Goal: Transaction & Acquisition: Subscribe to service/newsletter

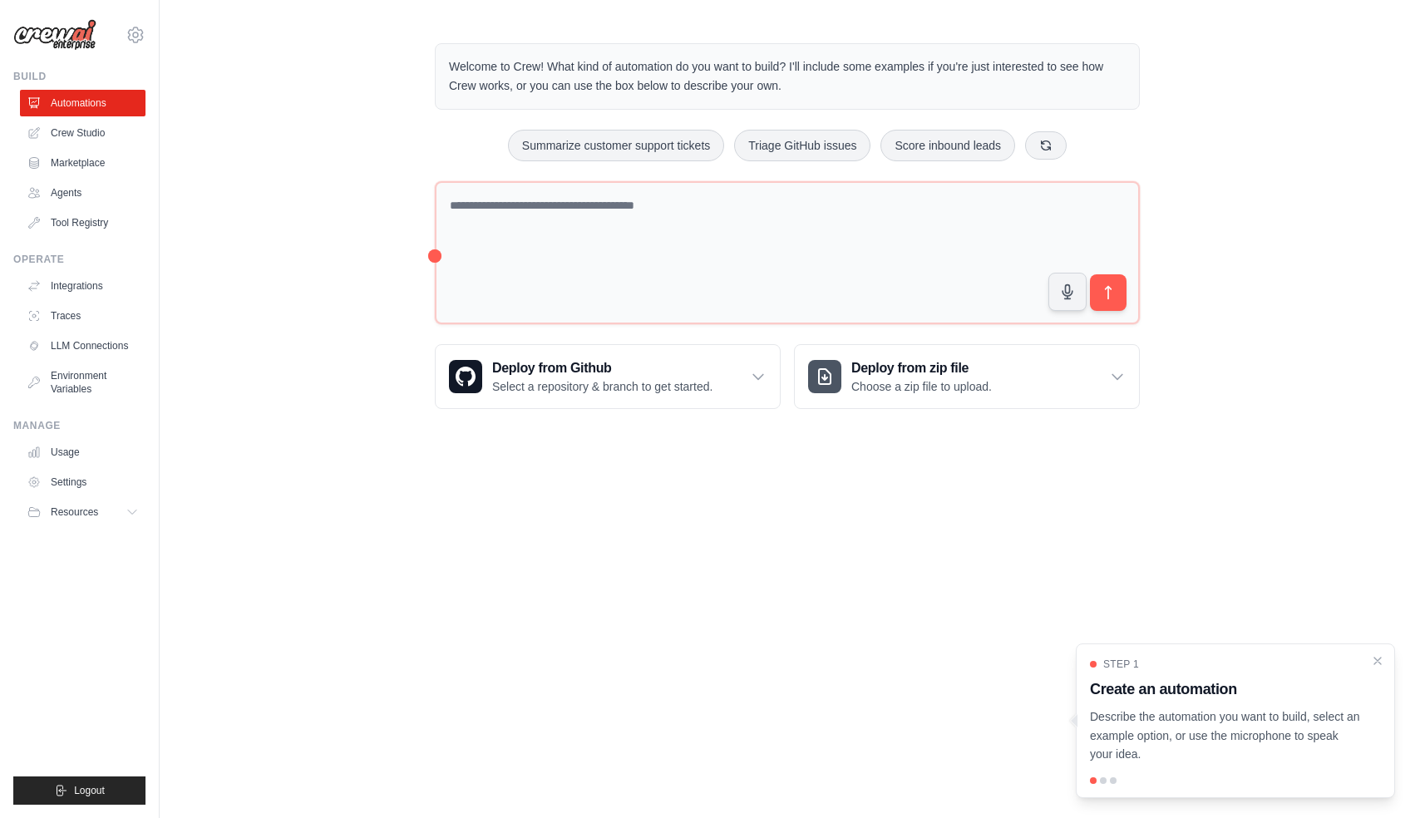
click at [1075, 721] on div at bounding box center [1074, 720] width 7 height 13
click at [1384, 659] on icon "Close walkthrough" at bounding box center [1377, 660] width 15 height 15
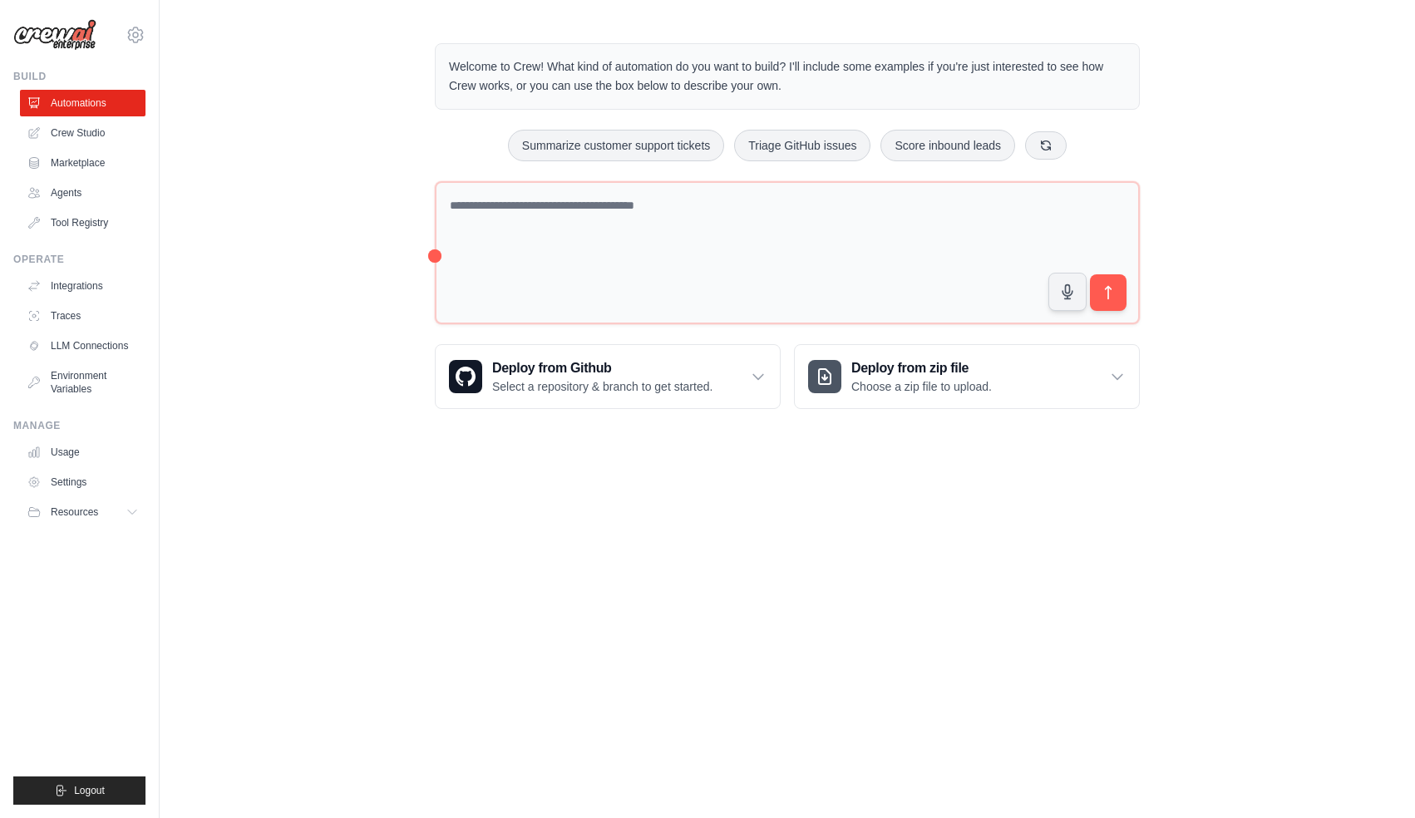
click at [777, 575] on body "khuyenpham4602@gmail.com Settings Build Automations Crew Studio" at bounding box center [707, 409] width 1415 height 818
click at [180, 339] on div "Welcome to Crew! What kind of automation do you want to build? I'll include som…" at bounding box center [787, 226] width 1255 height 419
click at [91, 134] on link "Crew Studio" at bounding box center [85, 133] width 126 height 27
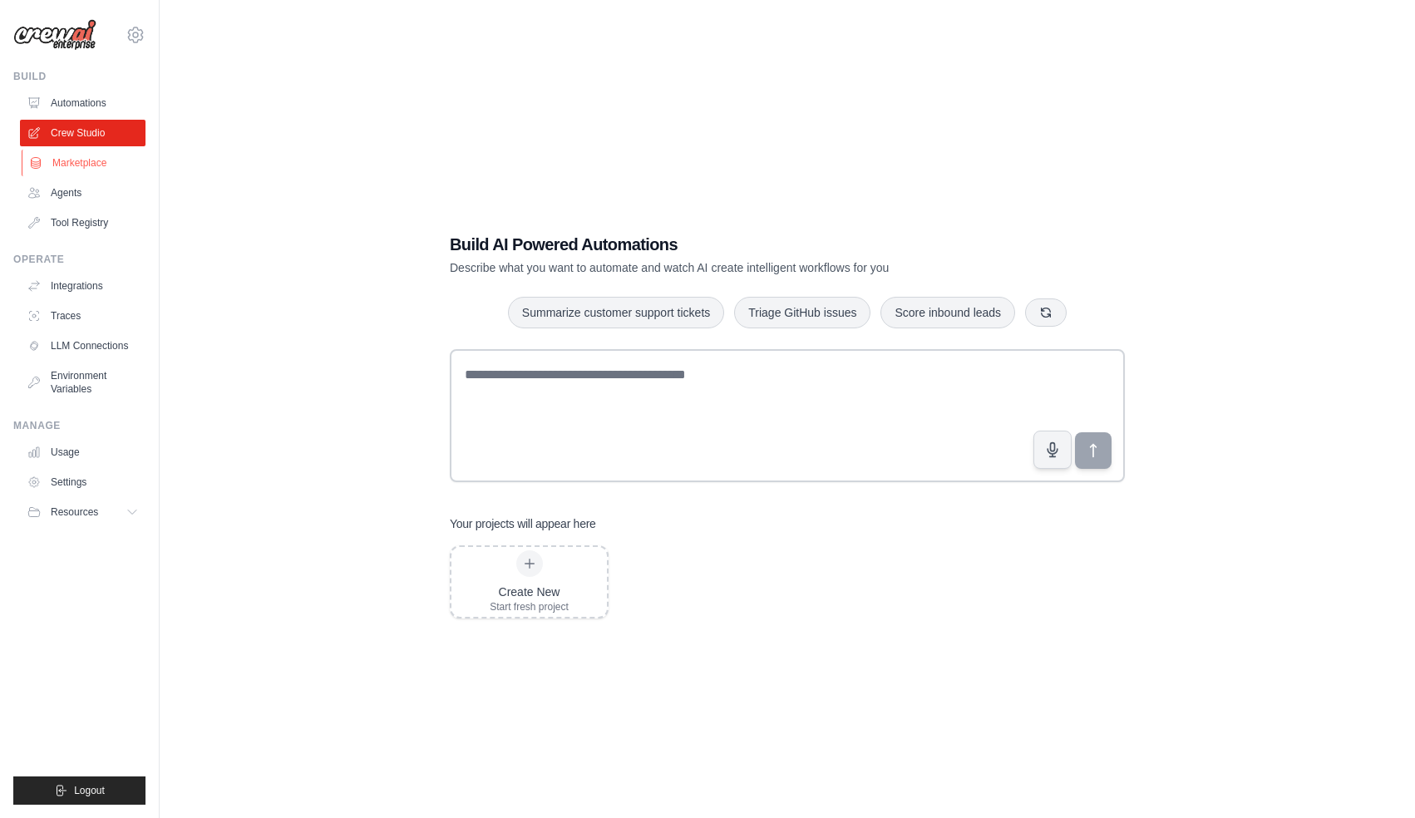
click at [64, 165] on link "Marketplace" at bounding box center [85, 163] width 126 height 27
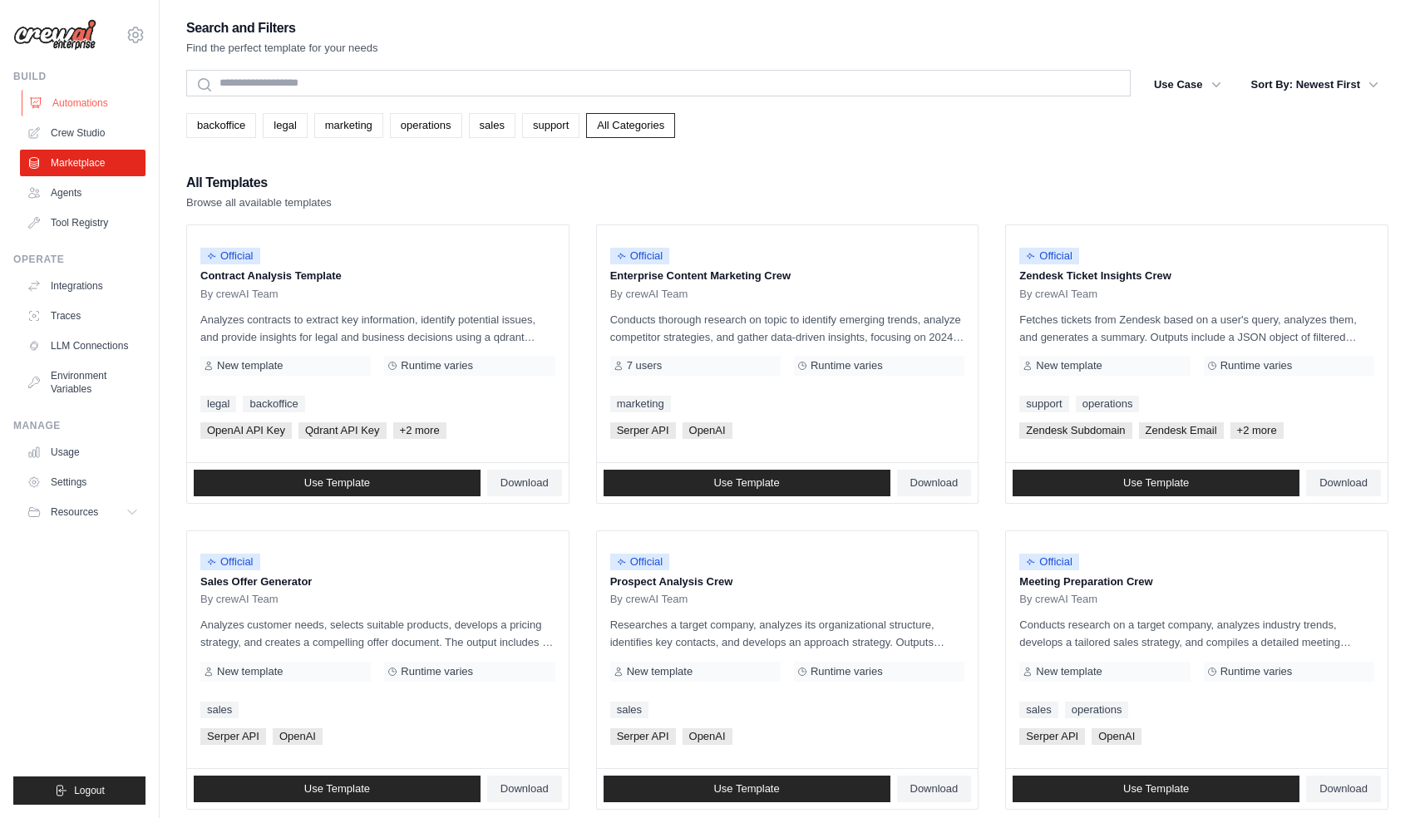
click at [64, 101] on link "Automations" at bounding box center [85, 103] width 126 height 27
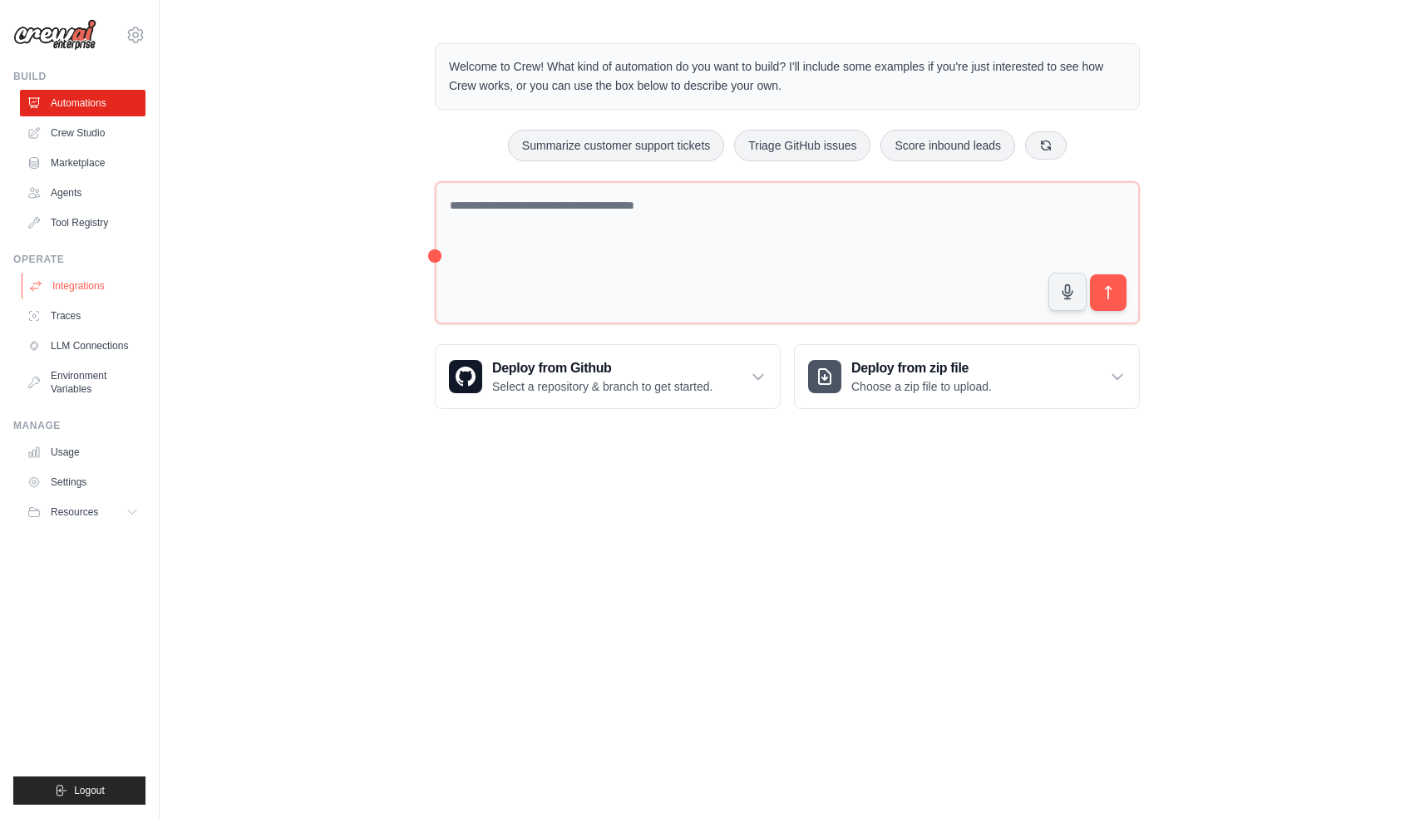
click at [76, 289] on link "Integrations" at bounding box center [85, 286] width 126 height 27
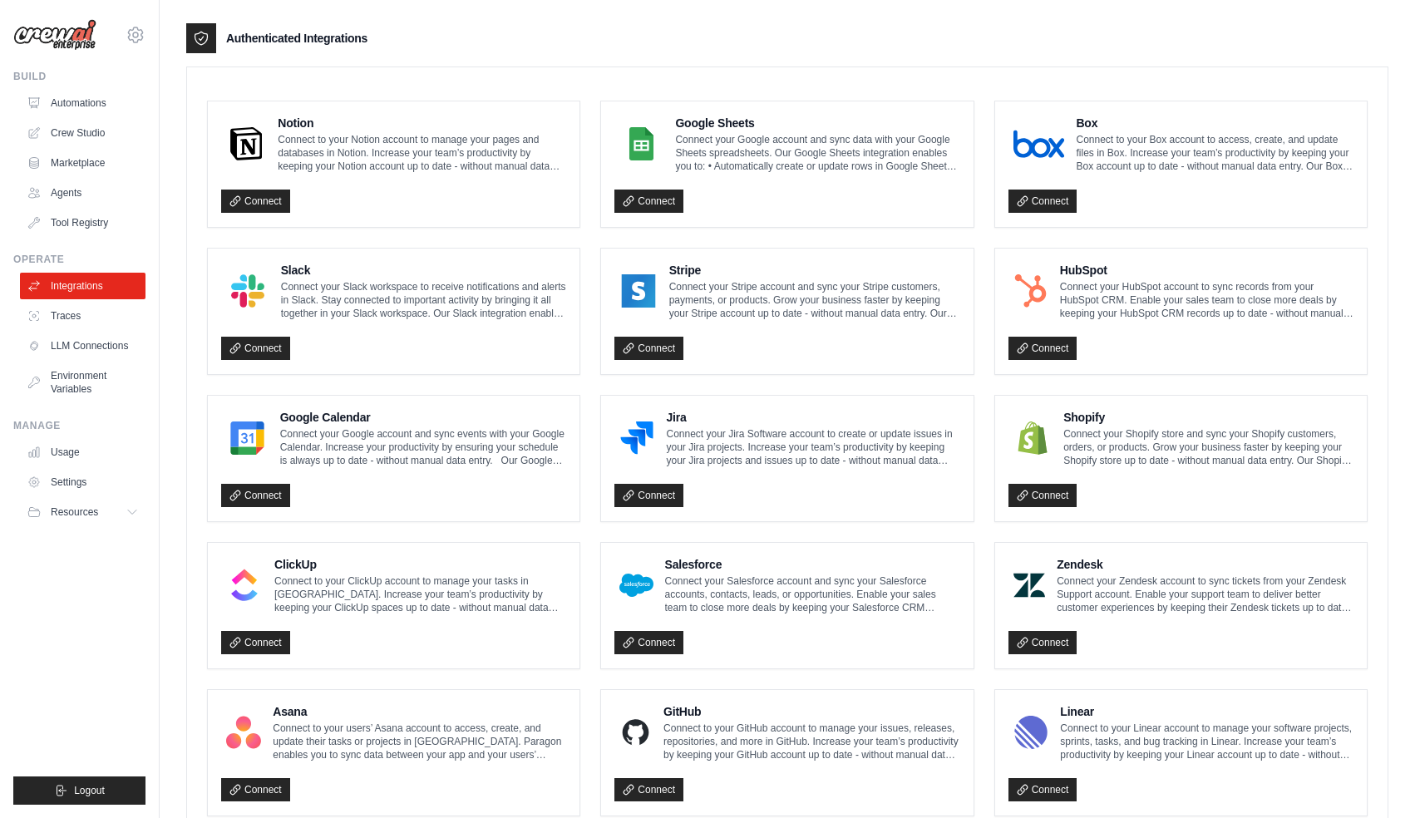
scroll to position [742, 0]
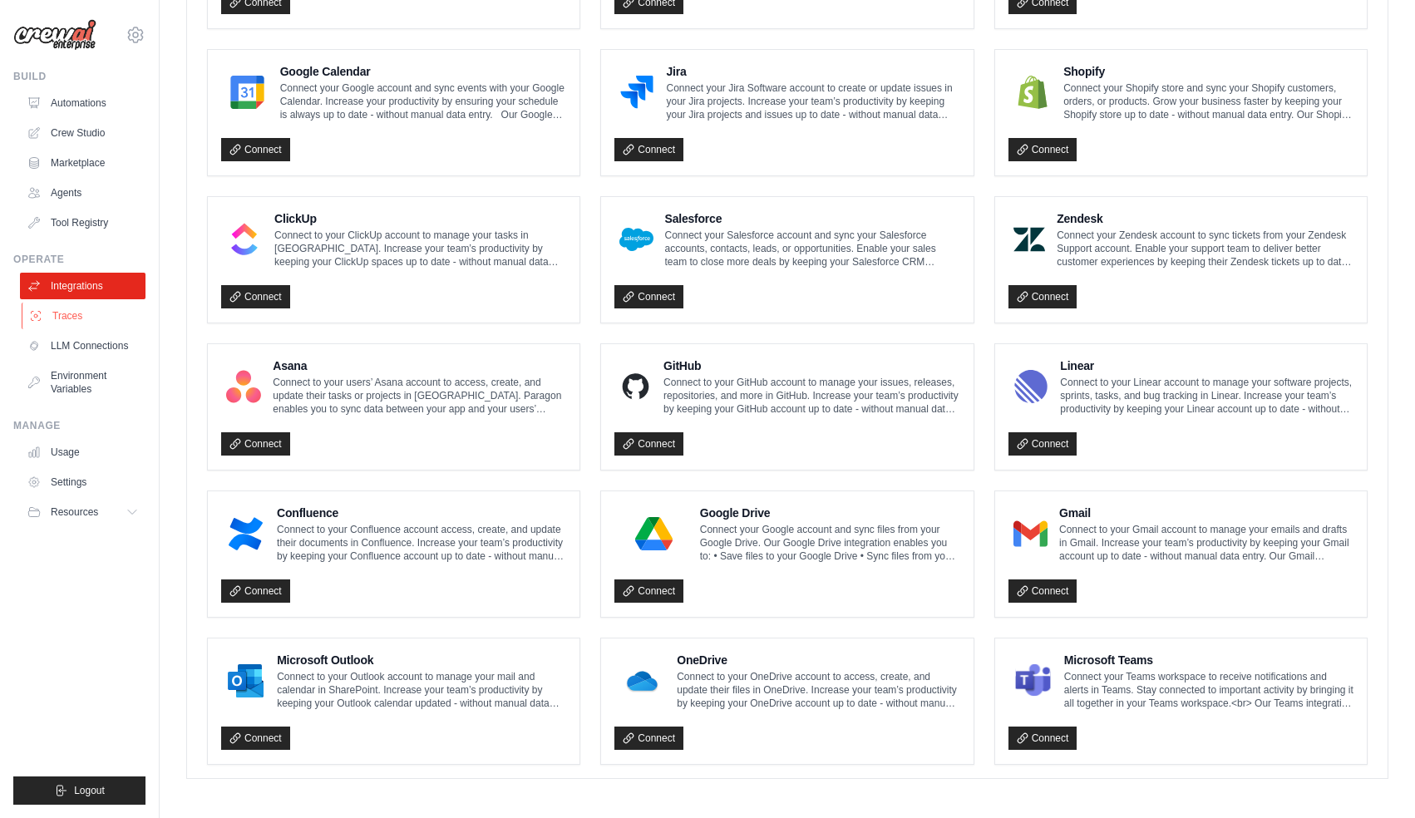
click at [101, 316] on link "Traces" at bounding box center [85, 316] width 126 height 27
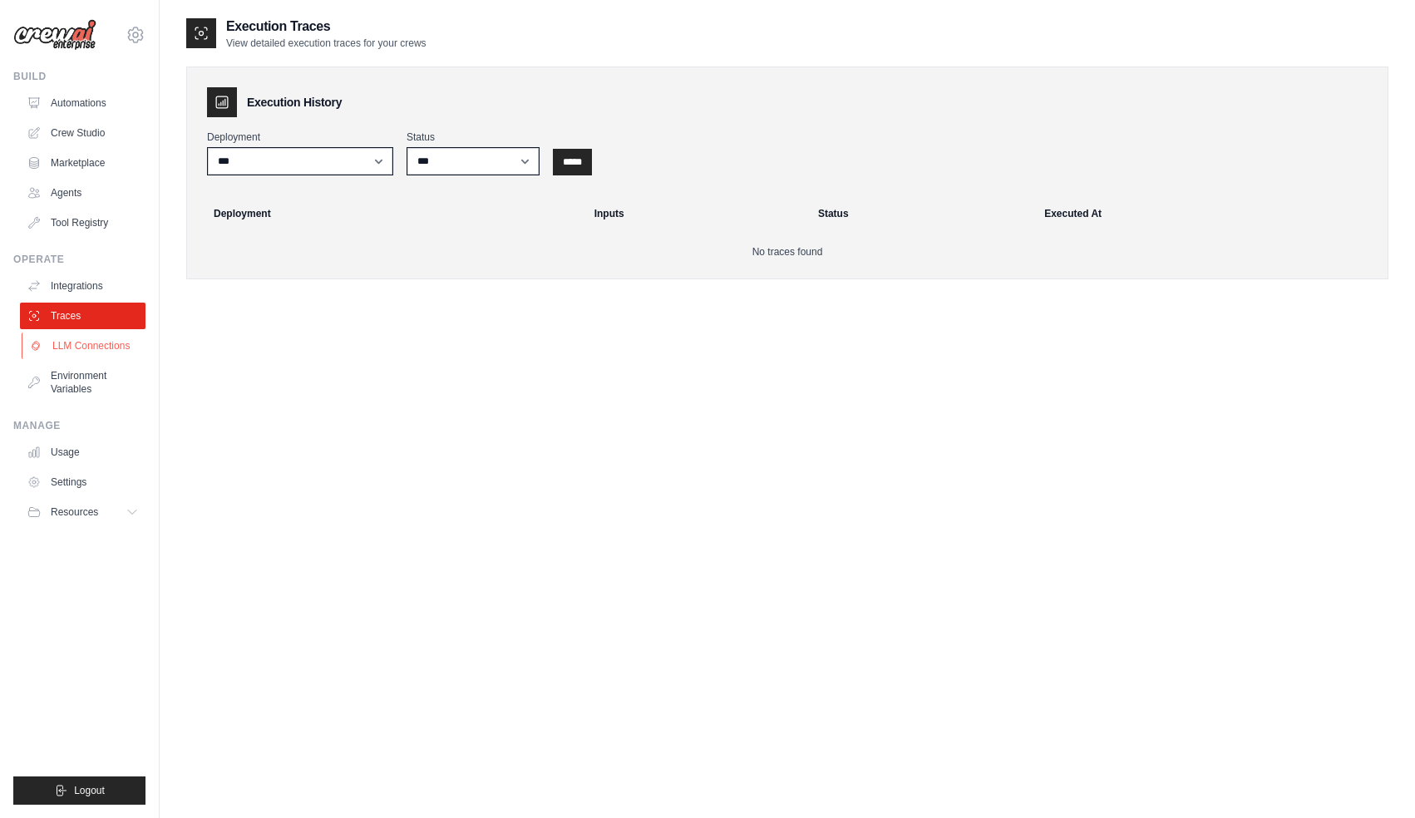
click at [96, 354] on link "LLM Connections" at bounding box center [85, 346] width 126 height 27
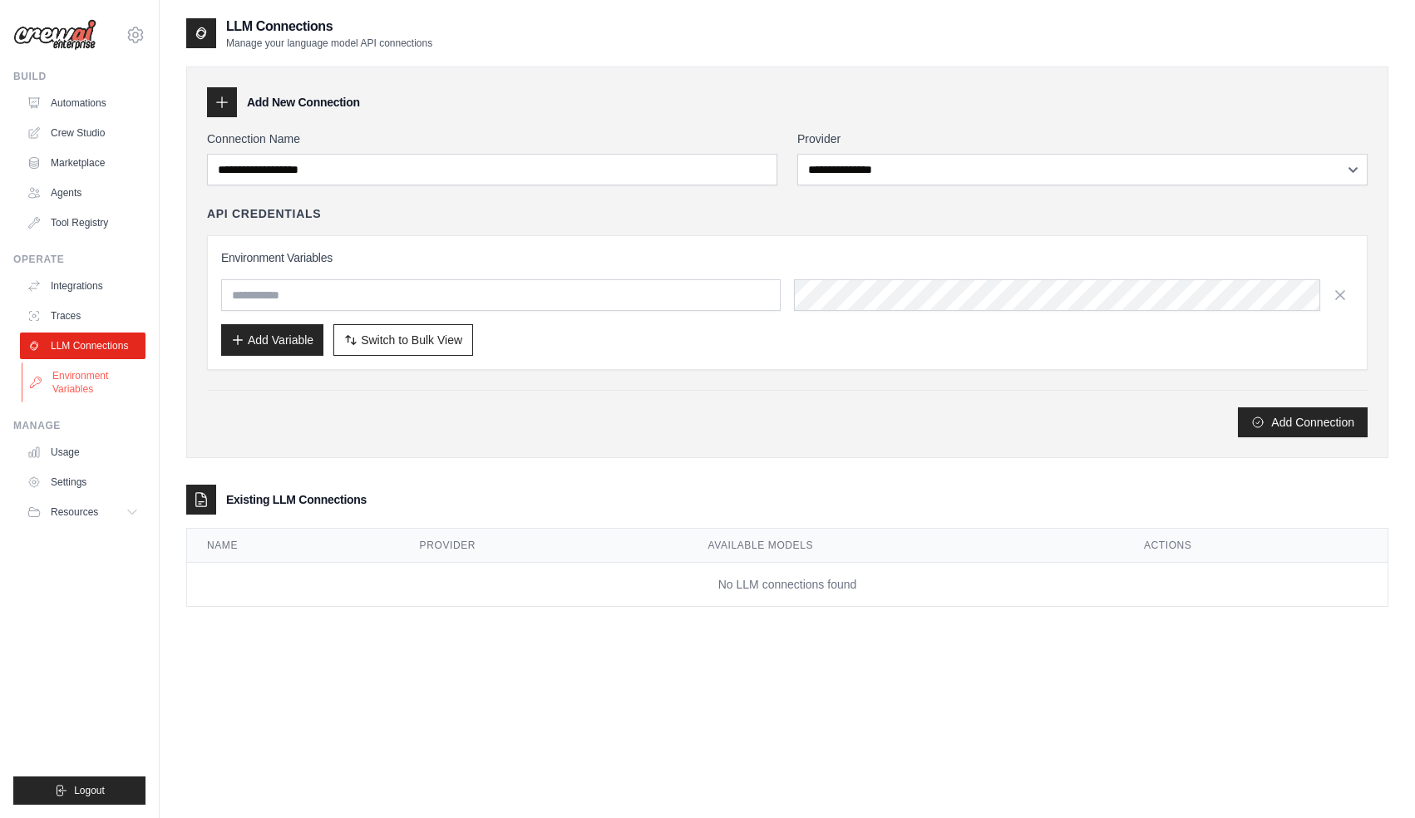
click at [99, 369] on link "Environment Variables" at bounding box center [85, 383] width 126 height 40
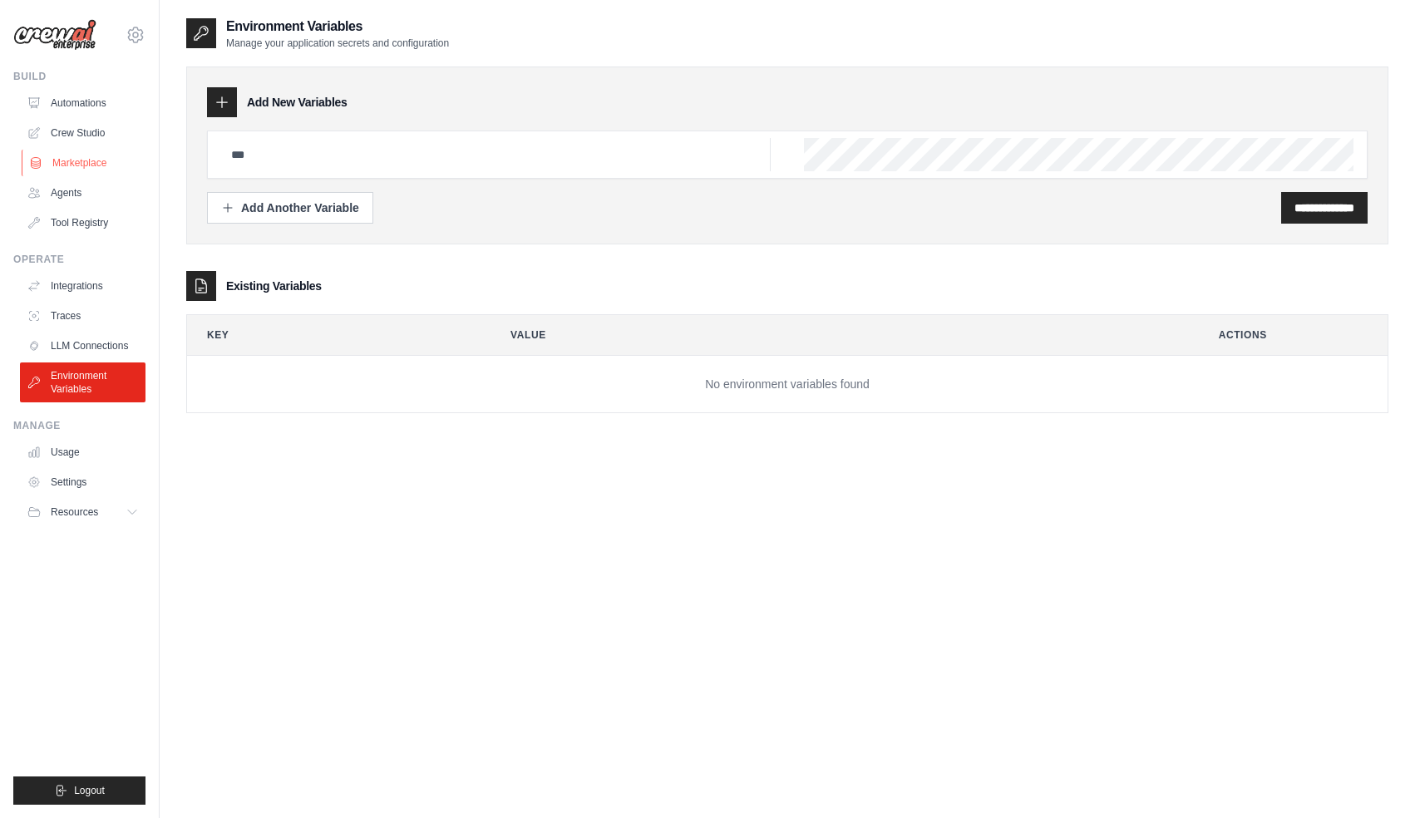
click at [105, 155] on link "Marketplace" at bounding box center [85, 163] width 126 height 27
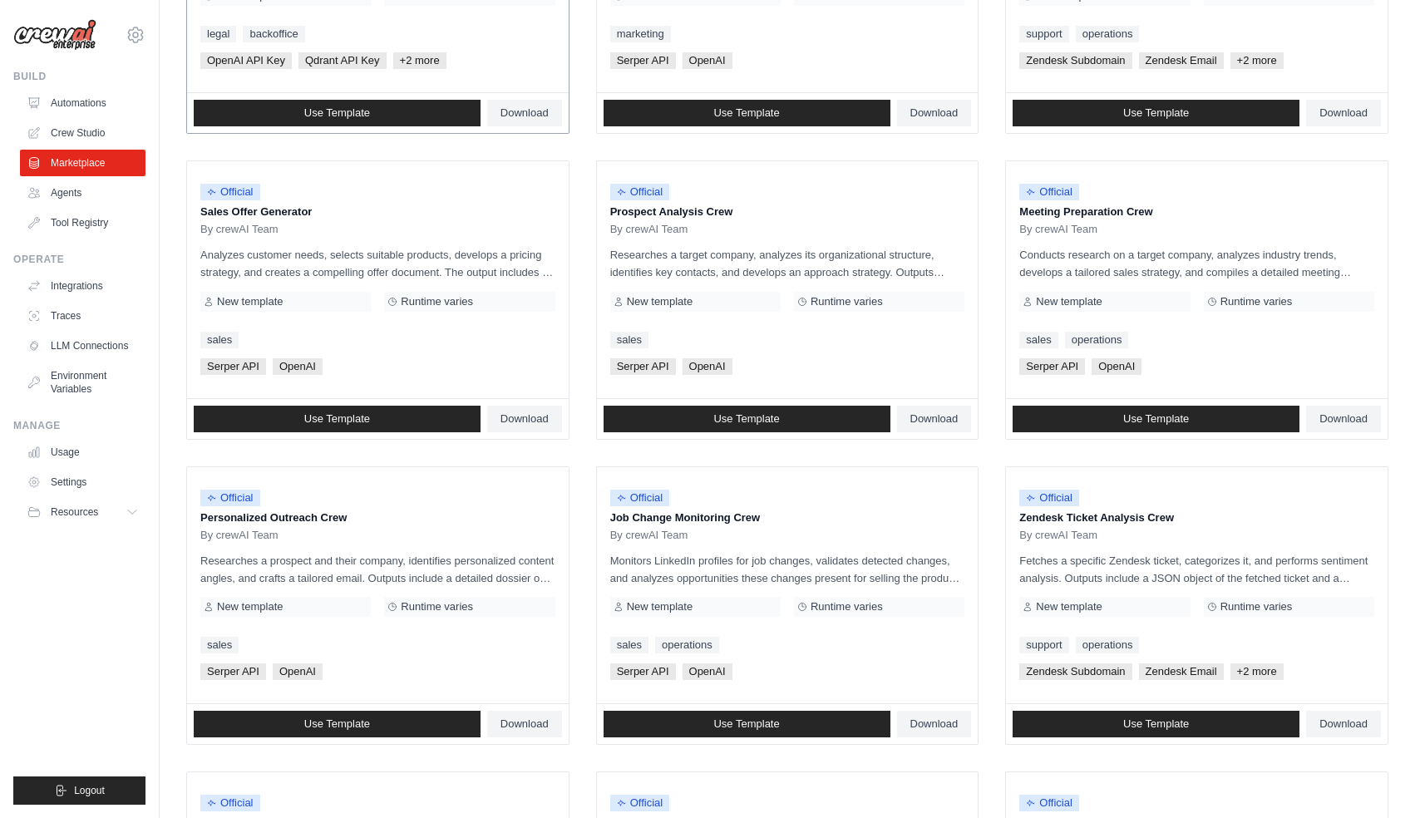
scroll to position [387, 0]
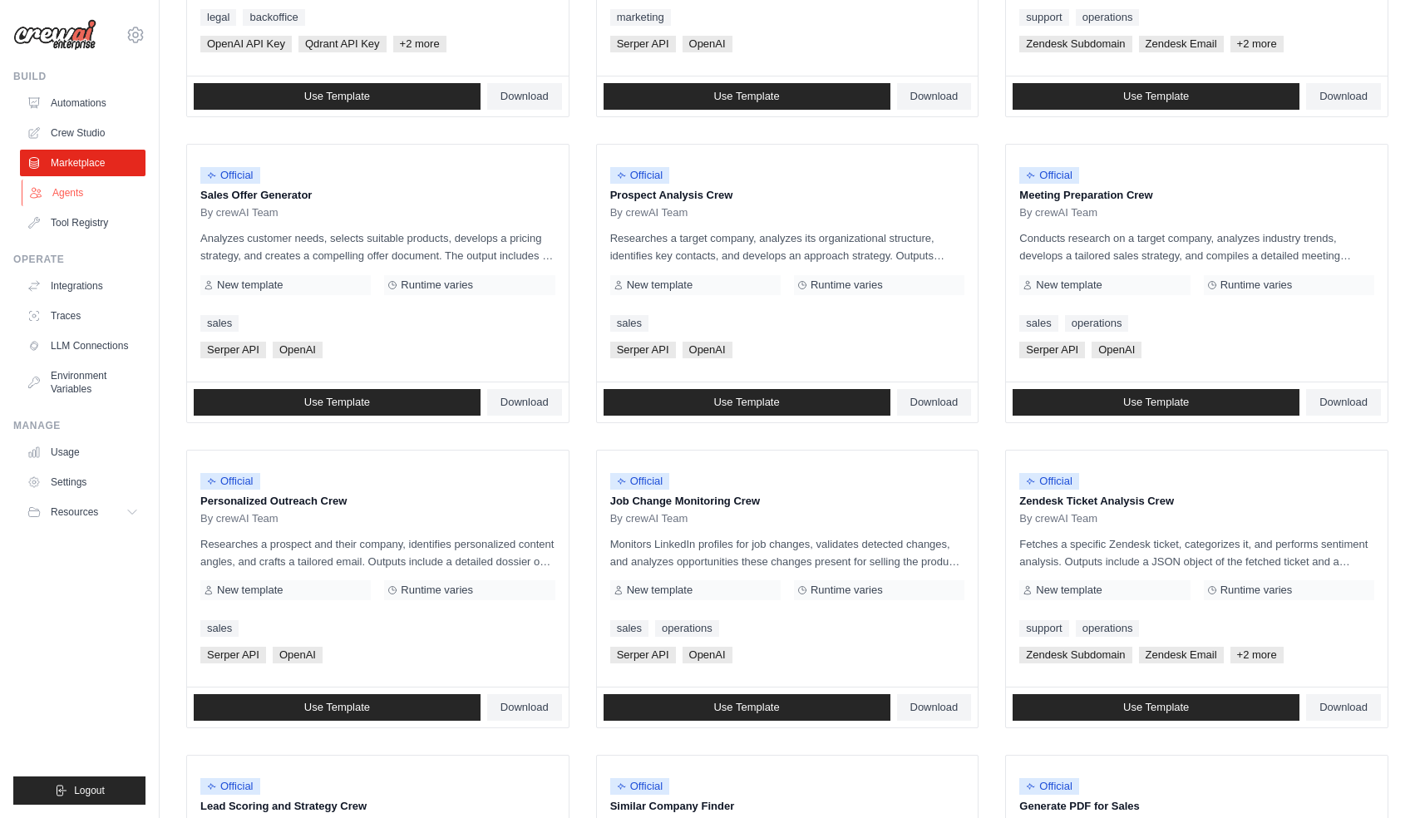
click at [59, 181] on link "Agents" at bounding box center [85, 193] width 126 height 27
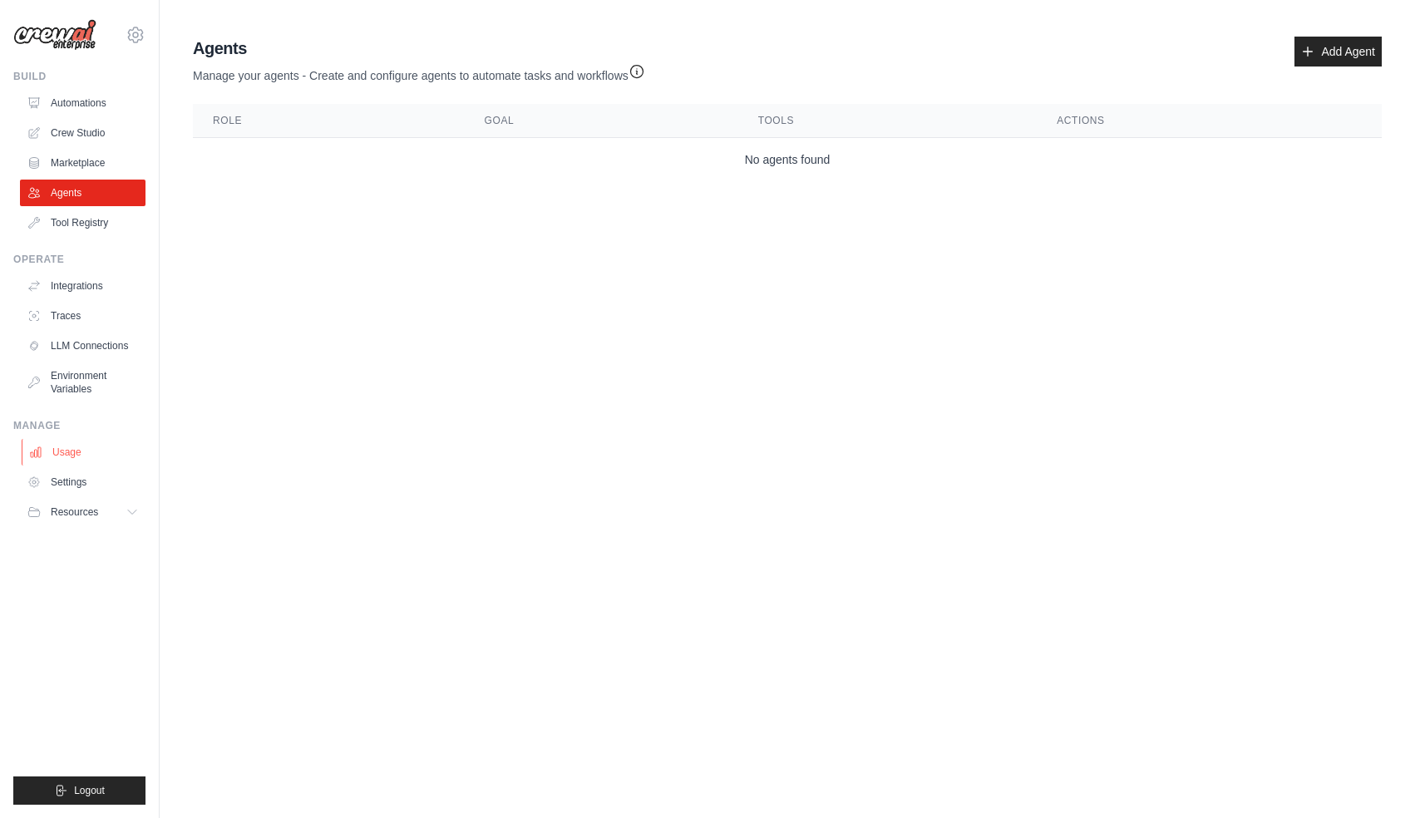
click at [82, 452] on link "Usage" at bounding box center [85, 452] width 126 height 27
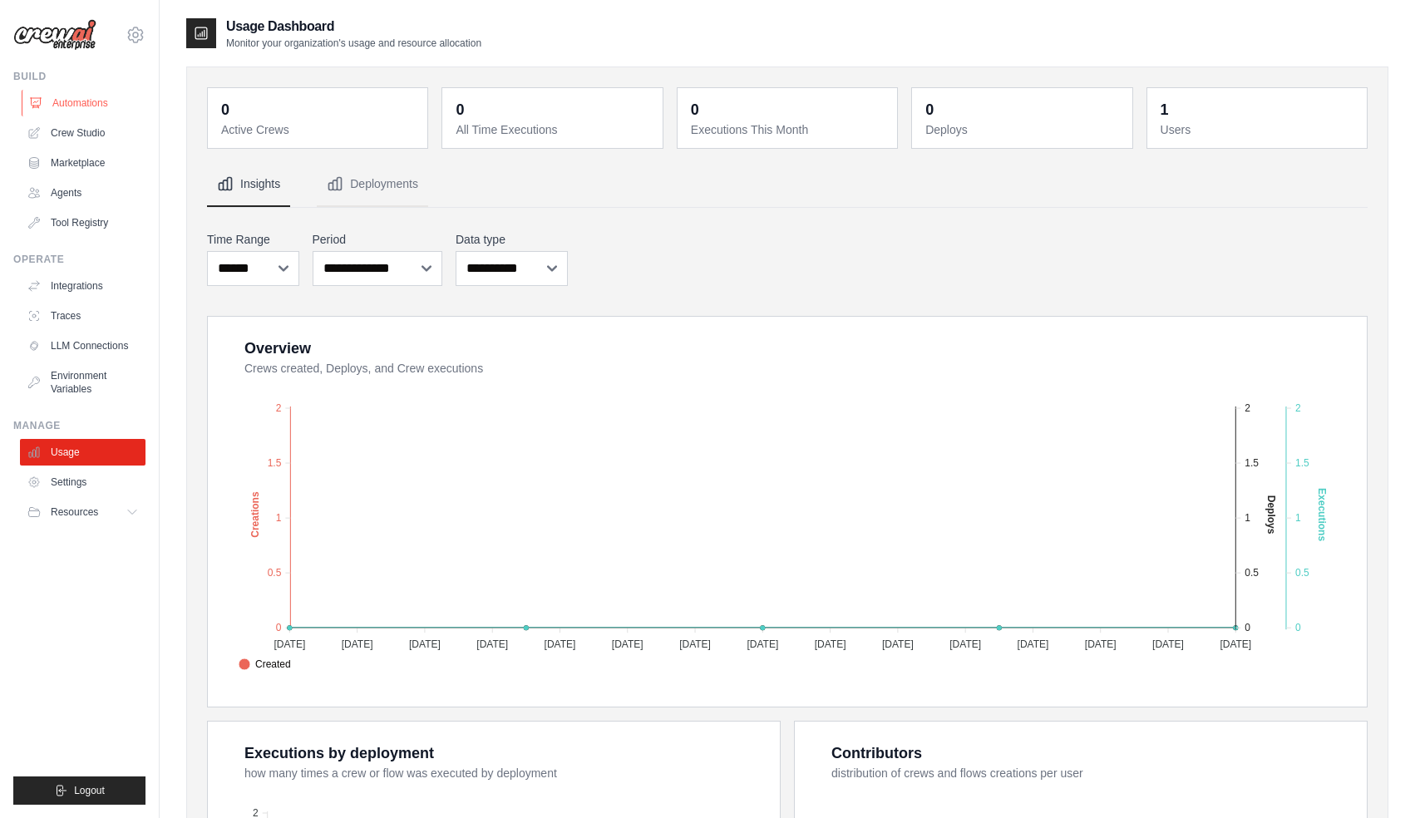
click at [94, 104] on link "Automations" at bounding box center [85, 103] width 126 height 27
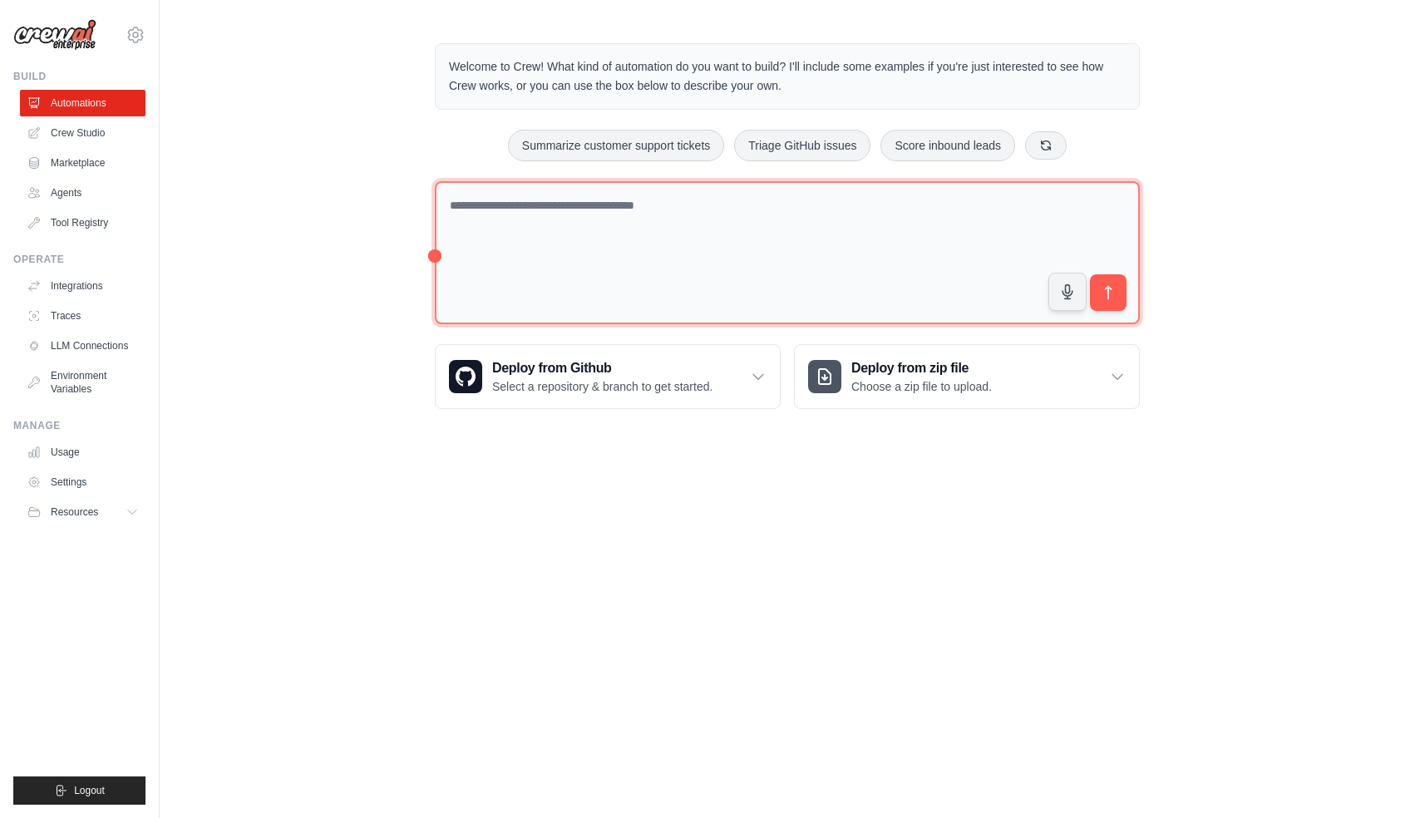
click at [880, 267] on textarea at bounding box center [787, 253] width 705 height 144
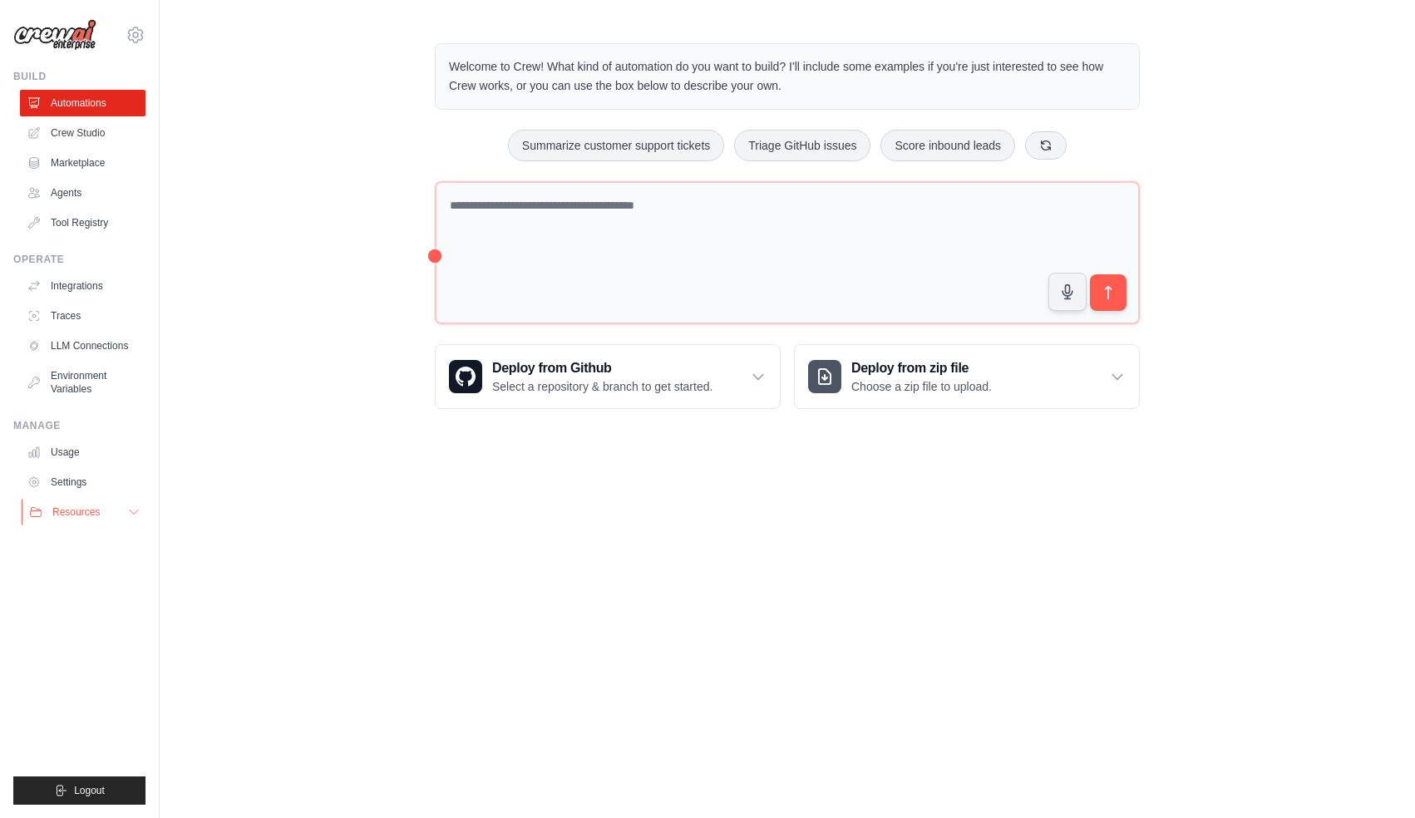
click at [120, 517] on button "Resources" at bounding box center [85, 512] width 126 height 27
click at [328, 701] on body "khuyenpham4602@gmail.com Settings Build Automations Crew Studio" at bounding box center [707, 409] width 1415 height 818
click at [69, 234] on link "Tool Registry" at bounding box center [85, 223] width 126 height 27
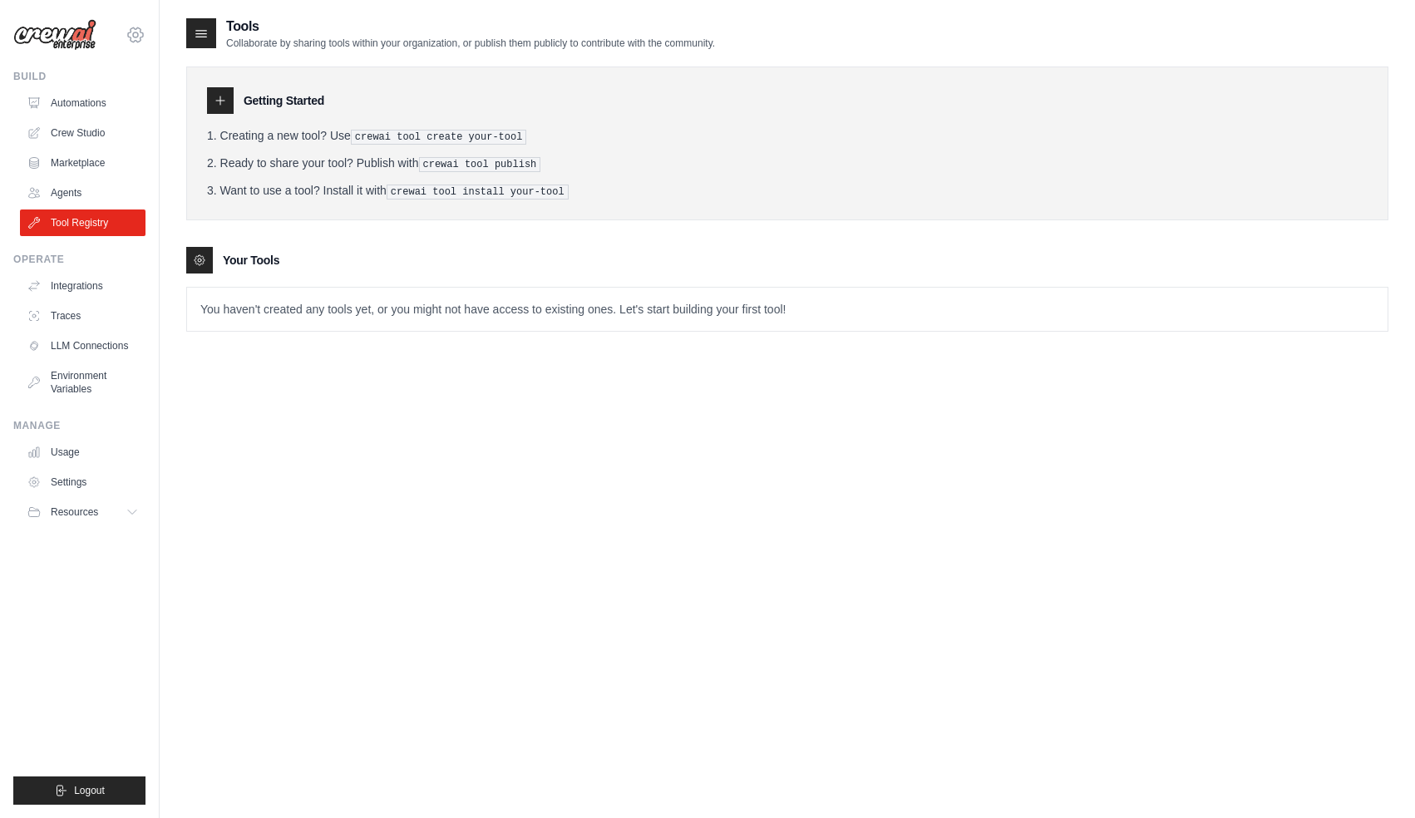
click at [135, 34] on icon at bounding box center [136, 35] width 20 height 20
click at [146, 122] on link "Settings" at bounding box center [135, 113] width 146 height 30
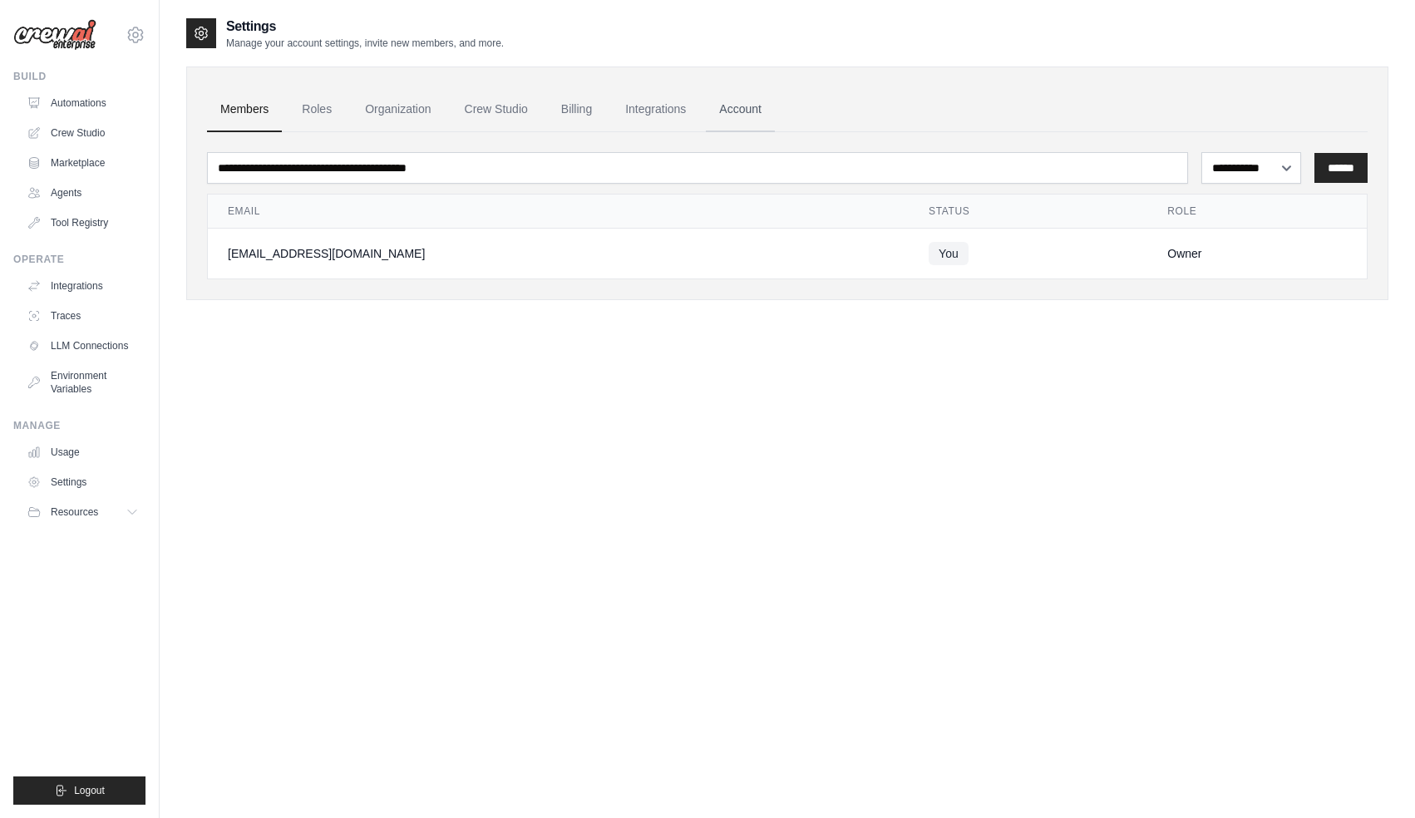
click at [752, 121] on link "Account" at bounding box center [740, 109] width 69 height 45
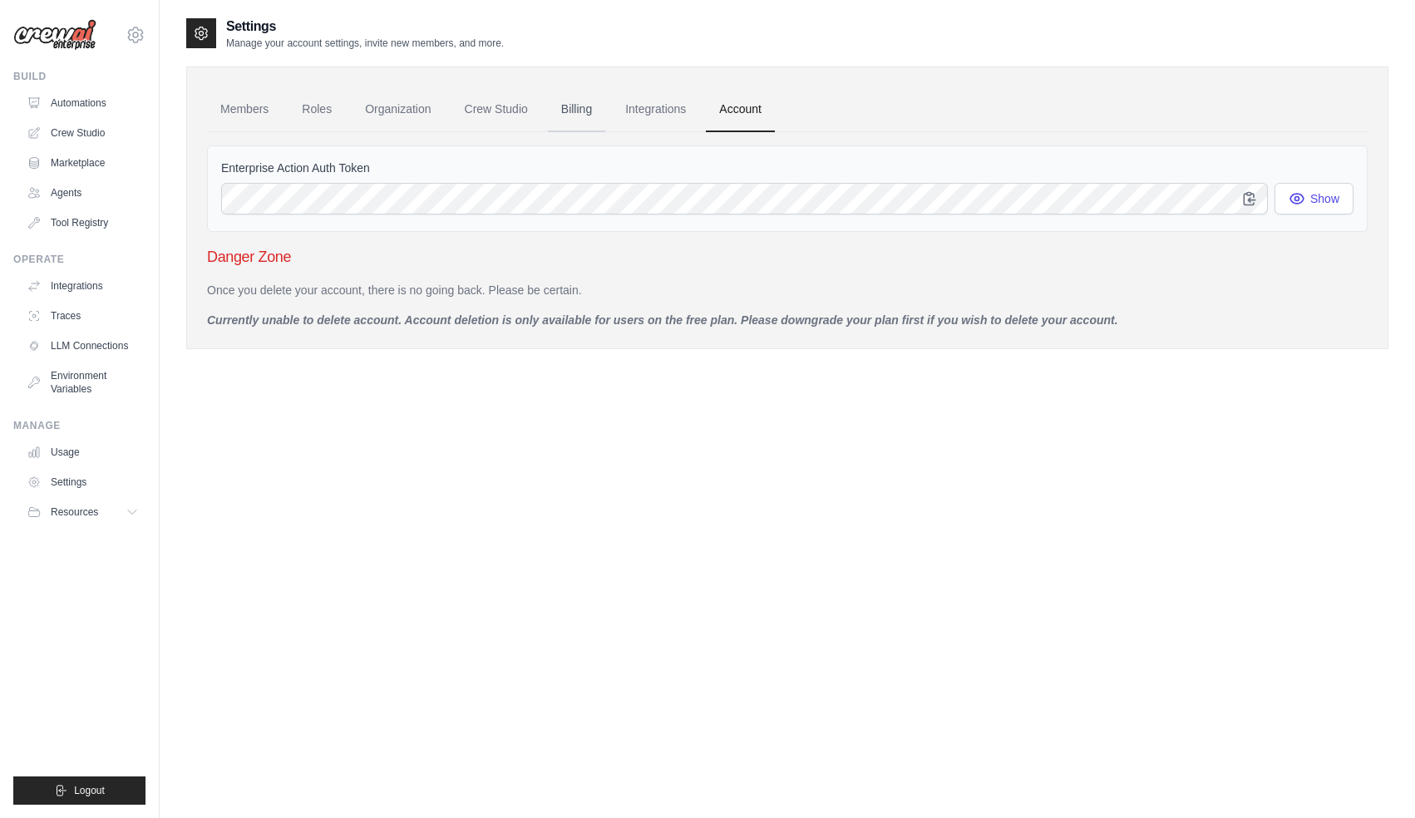
click at [569, 111] on link "Billing" at bounding box center [576, 109] width 57 height 45
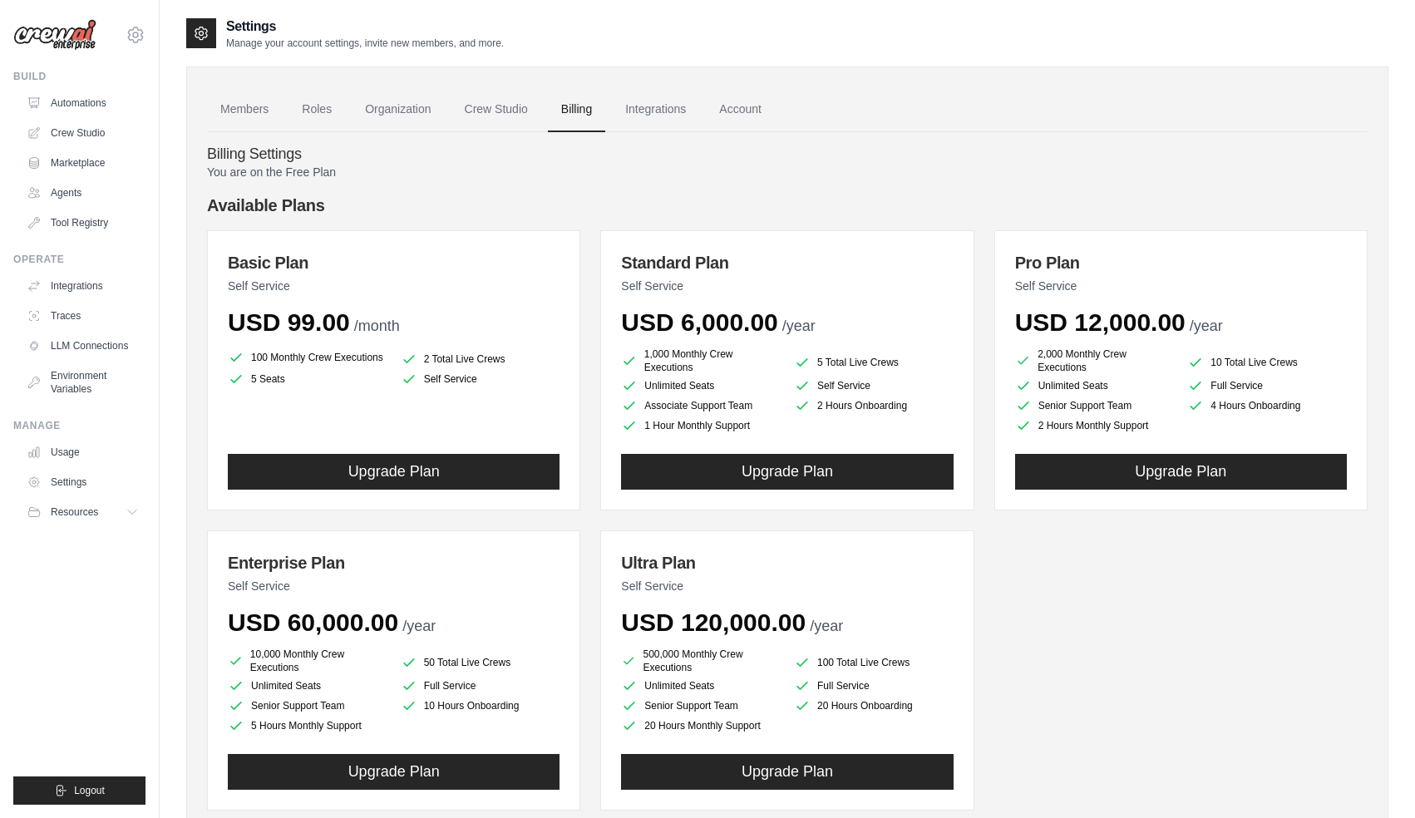
scroll to position [91, 0]
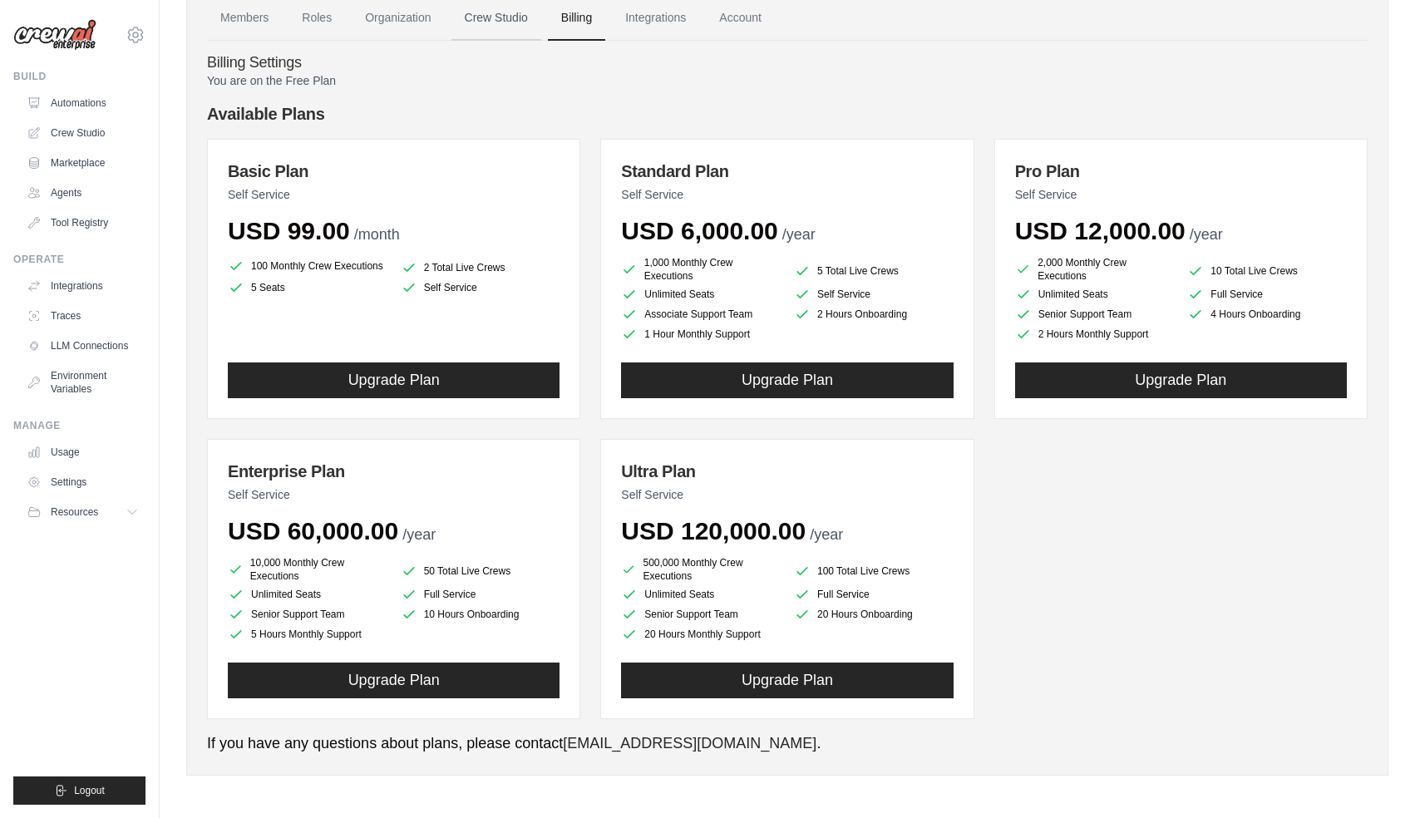
click at [482, 15] on link "Crew Studio" at bounding box center [496, 18] width 90 height 45
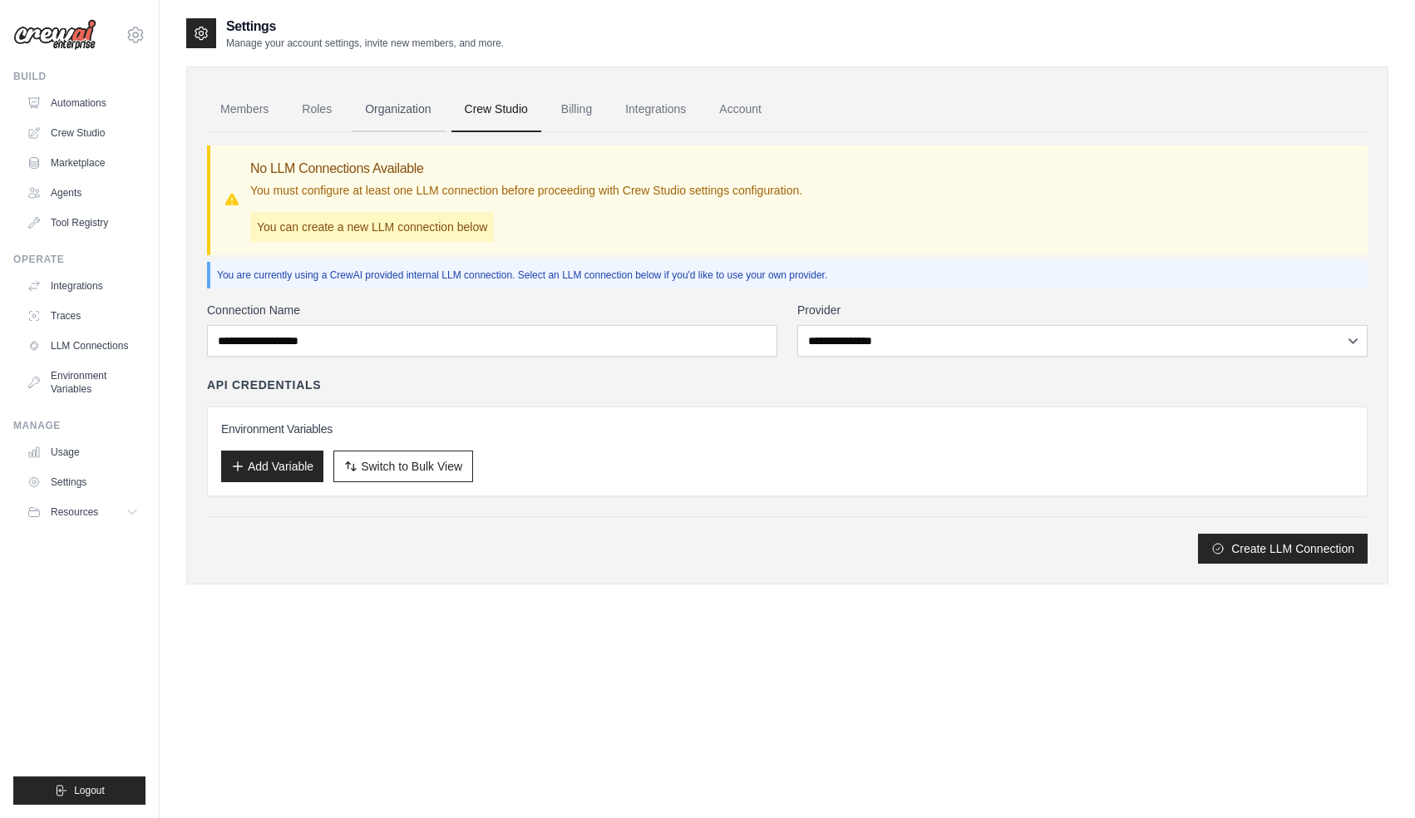
click at [403, 110] on link "Organization" at bounding box center [398, 109] width 92 height 45
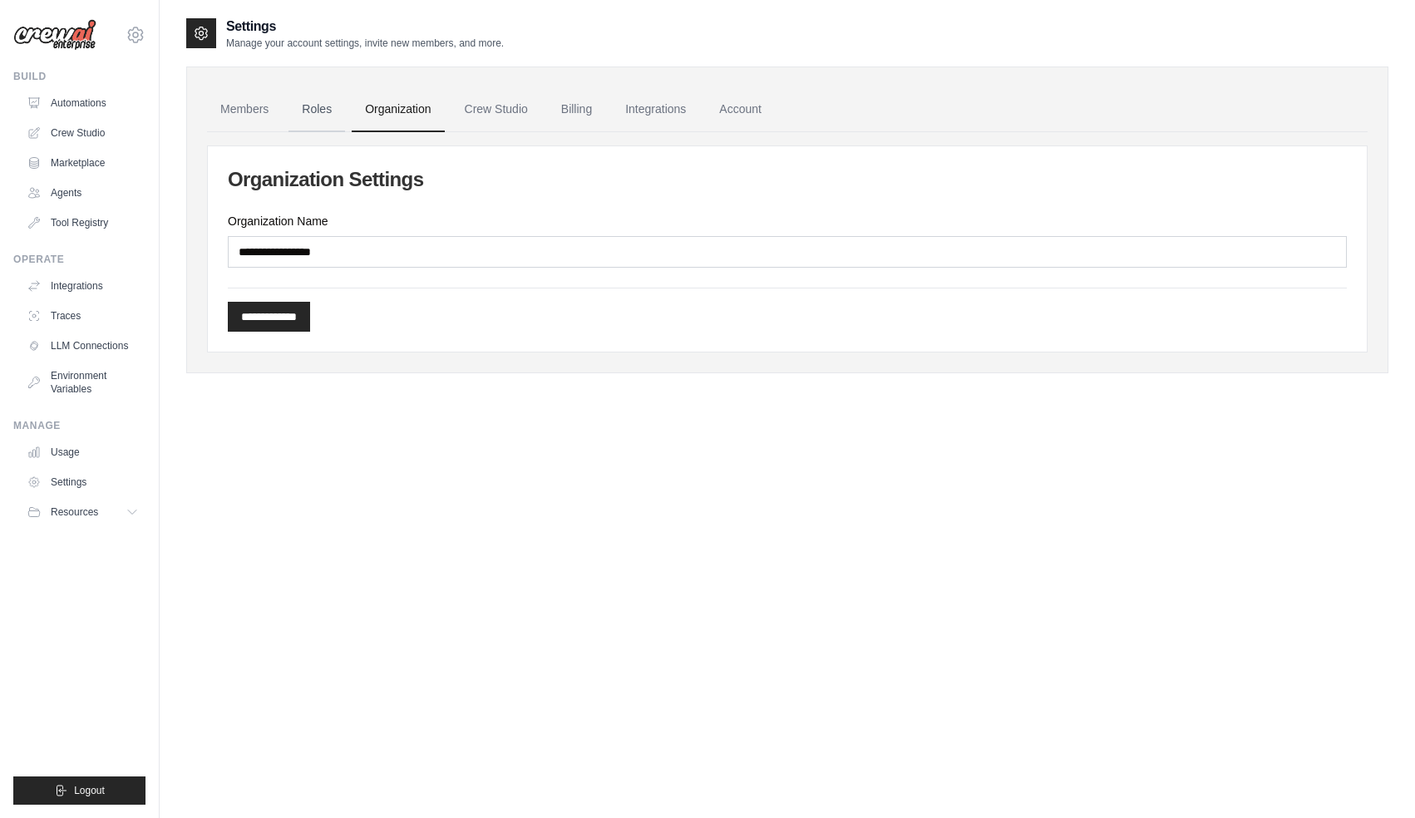
click at [328, 106] on link "Roles" at bounding box center [317, 109] width 57 height 45
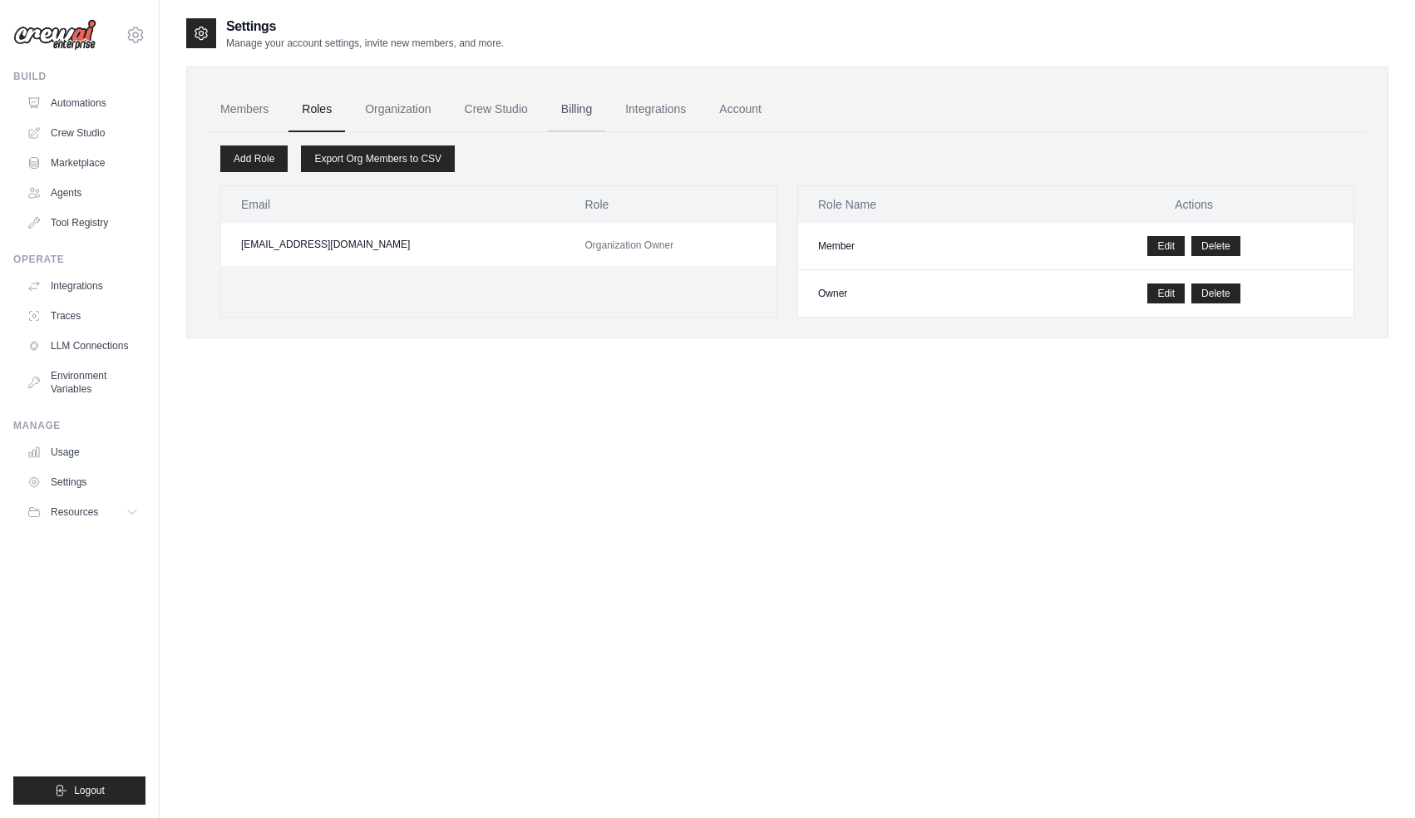
click at [562, 107] on link "Billing" at bounding box center [576, 109] width 57 height 45
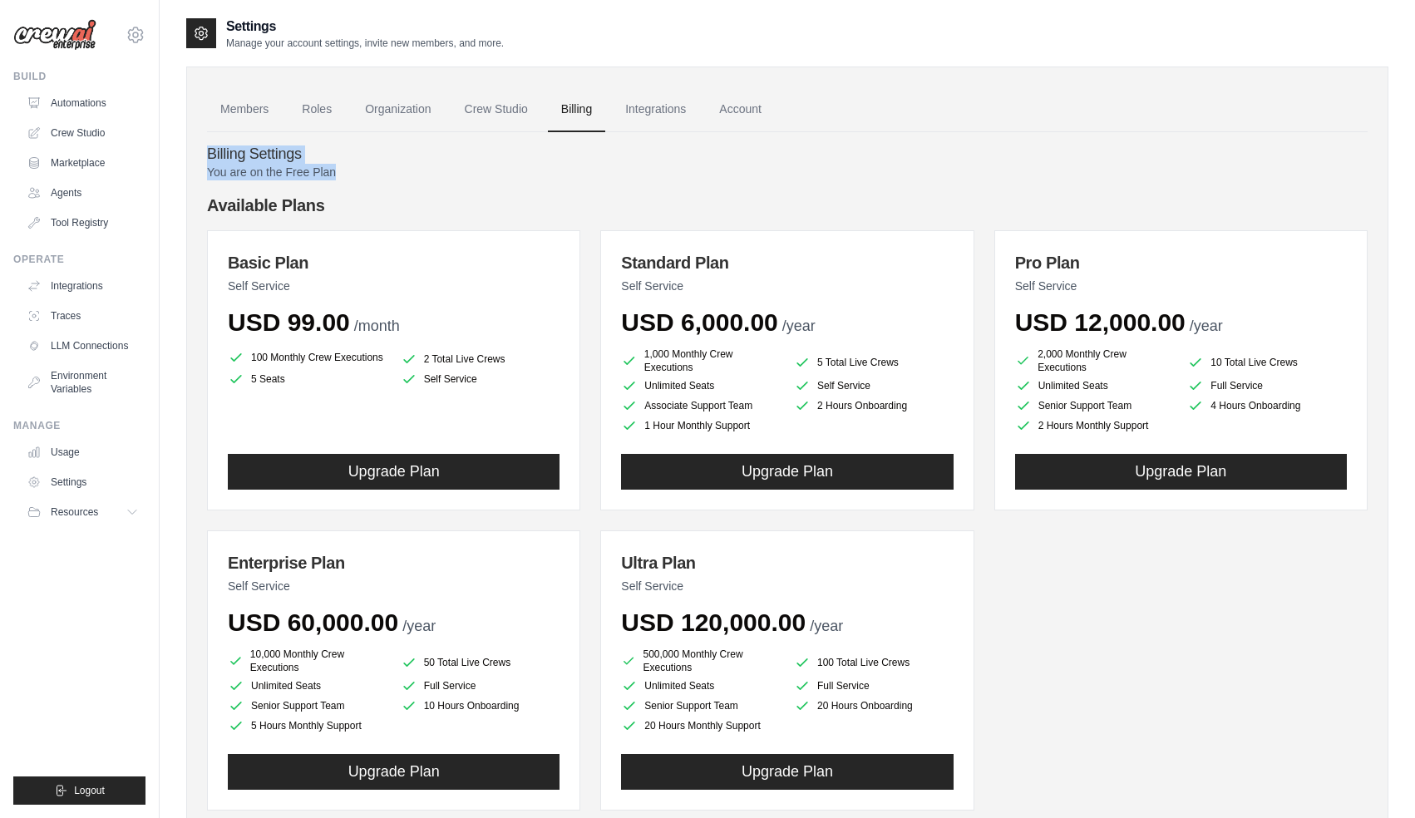
drag, startPoint x: 209, startPoint y: 151, endPoint x: 365, endPoint y: 185, distance: 160.0
click at [365, 185] on div "Billing Settings You are on the Free Plan Available Plans Basic Plan Self Servi…" at bounding box center [787, 489] width 1161 height 714
click at [306, 159] on h4 "Billing Settings" at bounding box center [787, 155] width 1161 height 18
click at [481, 254] on h3 "Basic Plan" at bounding box center [394, 262] width 332 height 23
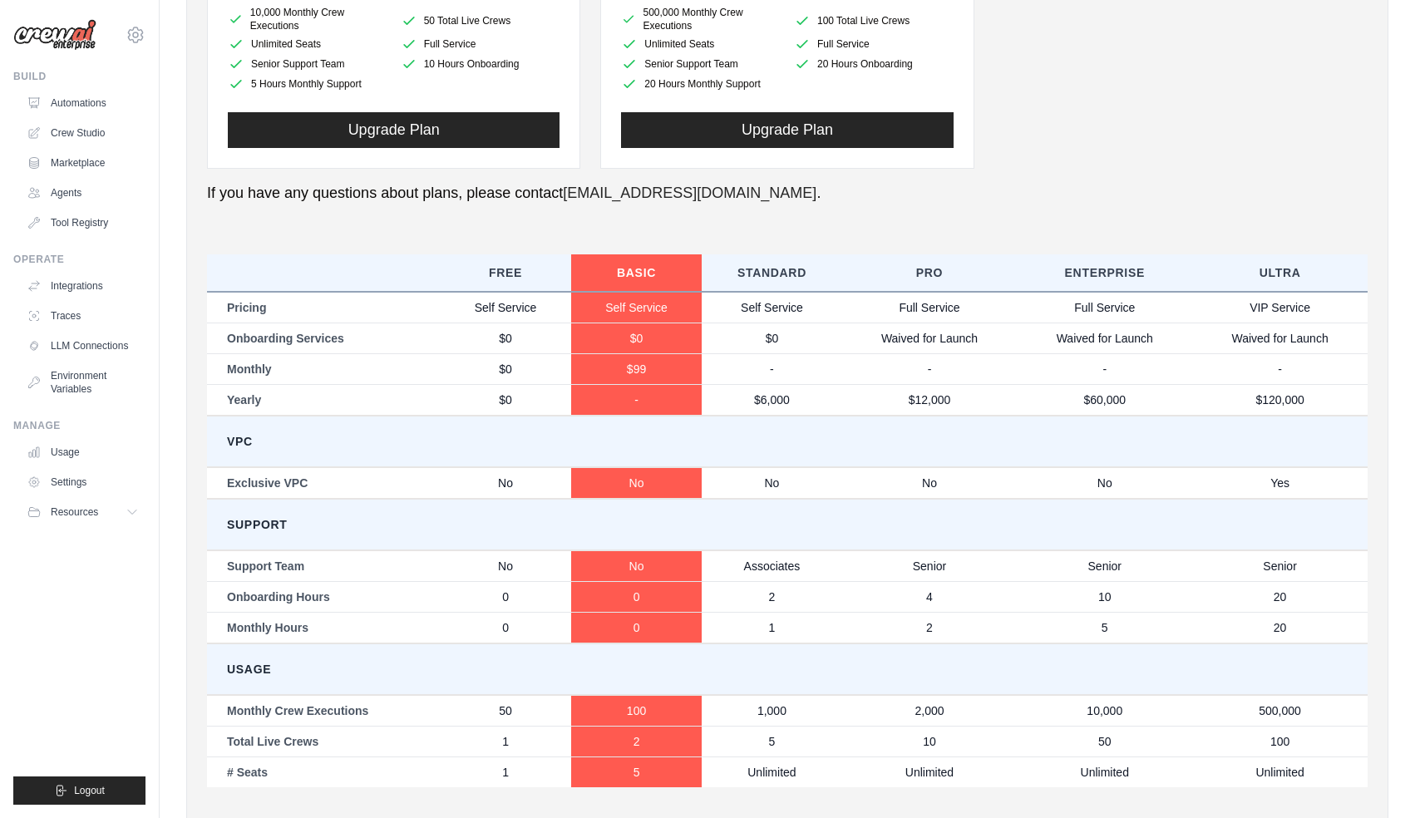
scroll to position [694, 0]
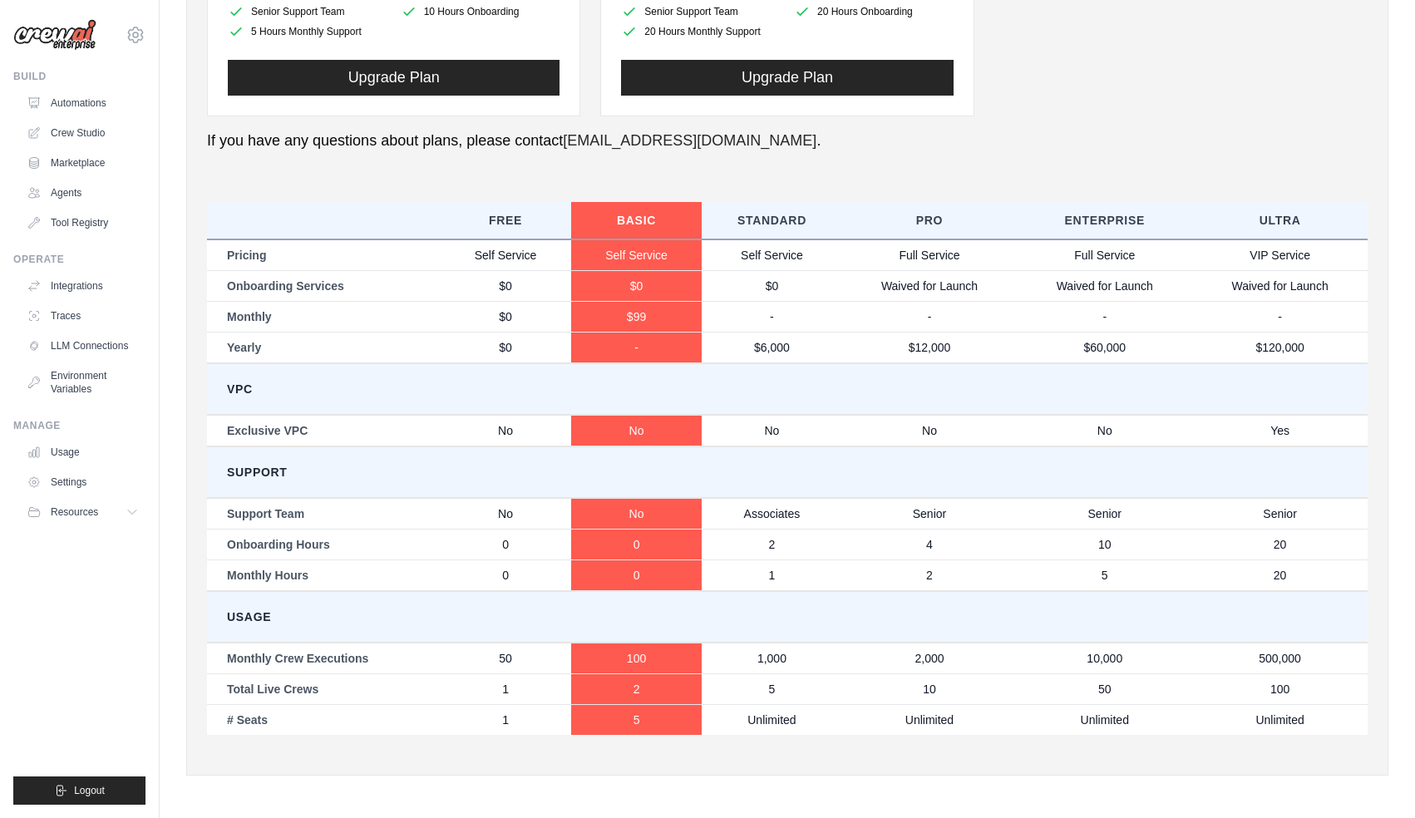
click at [818, 186] on div "You are on the Free Plan Available Plans Basic Plan Self Service USD 99.00 /mon…" at bounding box center [787, 112] width 1161 height 1285
click at [582, 214] on th "Basic" at bounding box center [636, 220] width 131 height 37
click at [659, 171] on div "You are on the Free Plan Available Plans Basic Plan Self Service USD 99.00 /mon…" at bounding box center [787, 112] width 1161 height 1285
click at [761, 222] on th "Standard" at bounding box center [772, 220] width 140 height 37
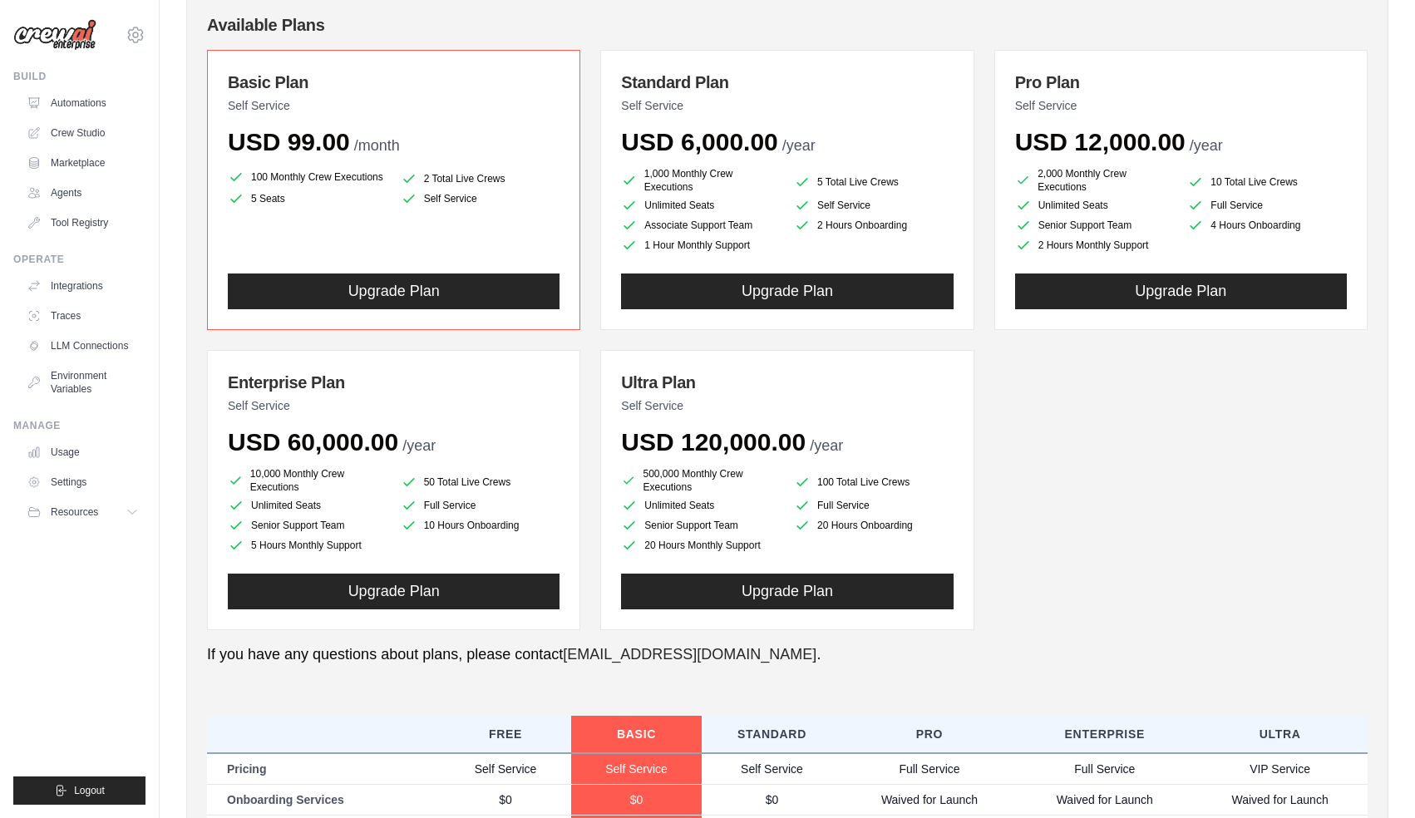
scroll to position [0, 0]
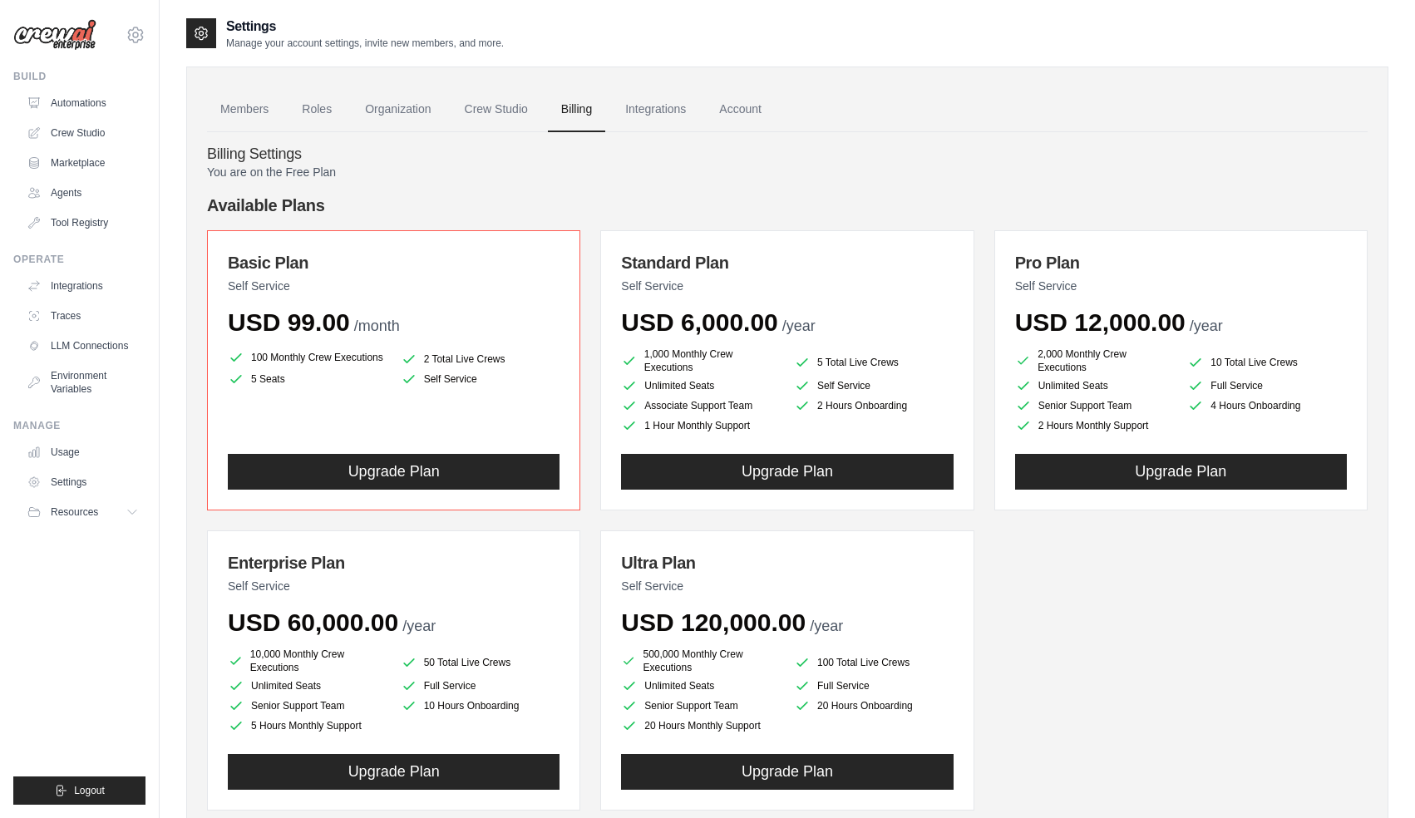
click at [756, 268] on h3 "Standard Plan" at bounding box center [787, 262] width 332 height 23
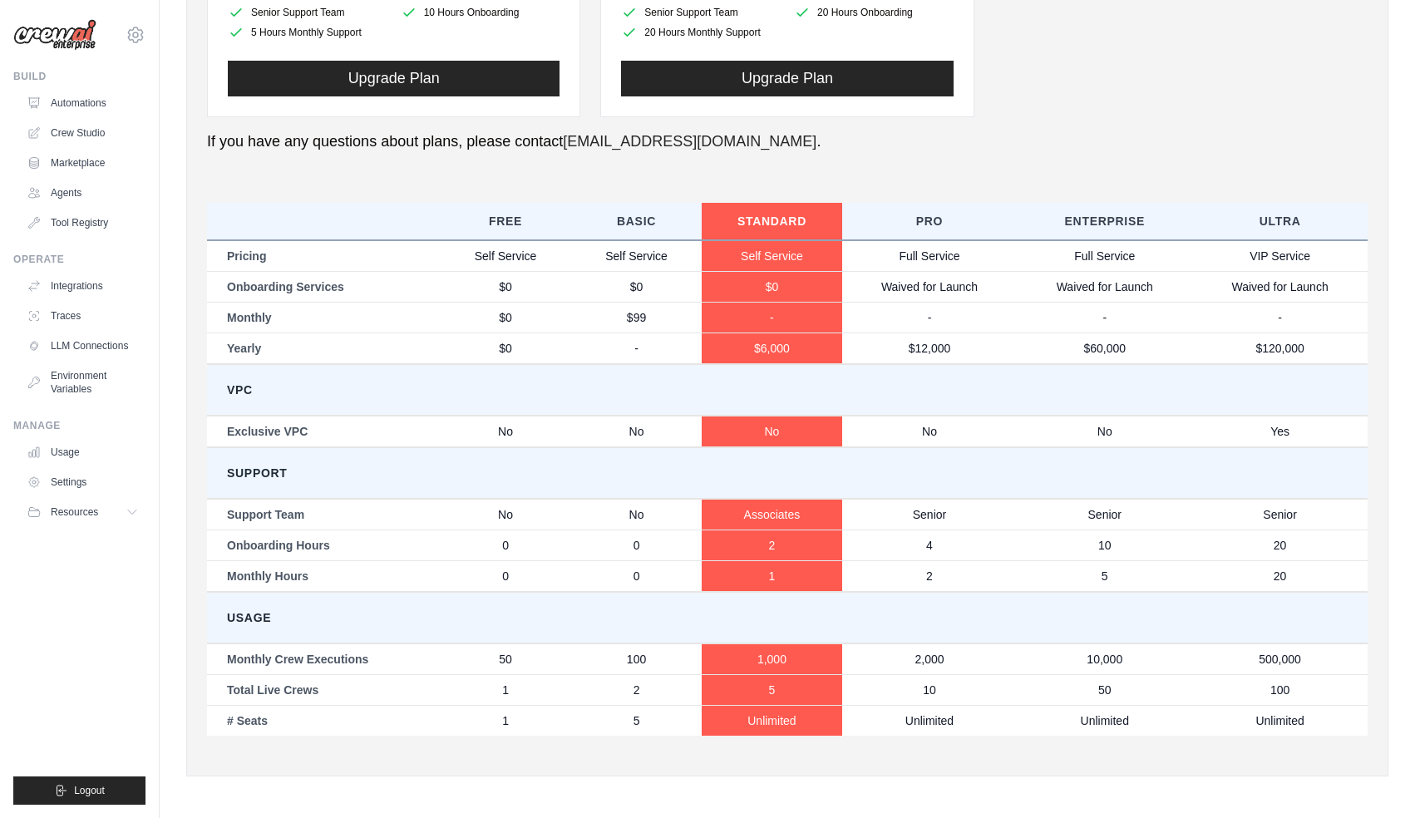
scroll to position [694, 0]
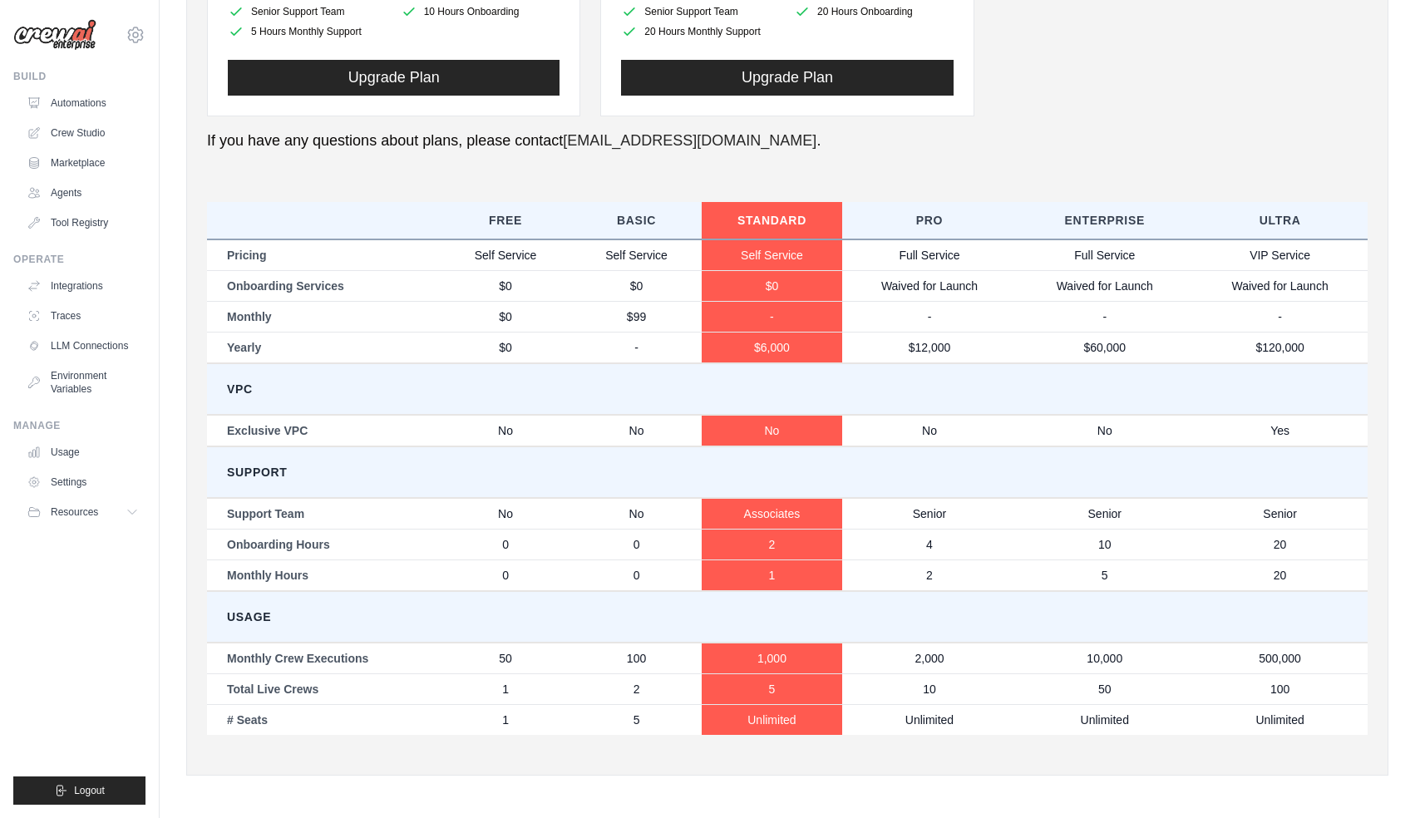
click at [919, 143] on p "If you have any questions about plans, please contact [EMAIL_ADDRESS][DOMAIN_NA…" at bounding box center [787, 141] width 1161 height 22
click at [1273, 397] on td "VPC" at bounding box center [787, 389] width 1161 height 52
click at [296, 395] on td "VPC" at bounding box center [787, 389] width 1161 height 52
click at [979, 769] on div "Members Roles Organization Crew Studio Billing Integrations Account Billing Set…" at bounding box center [787, 73] width 1202 height 1403
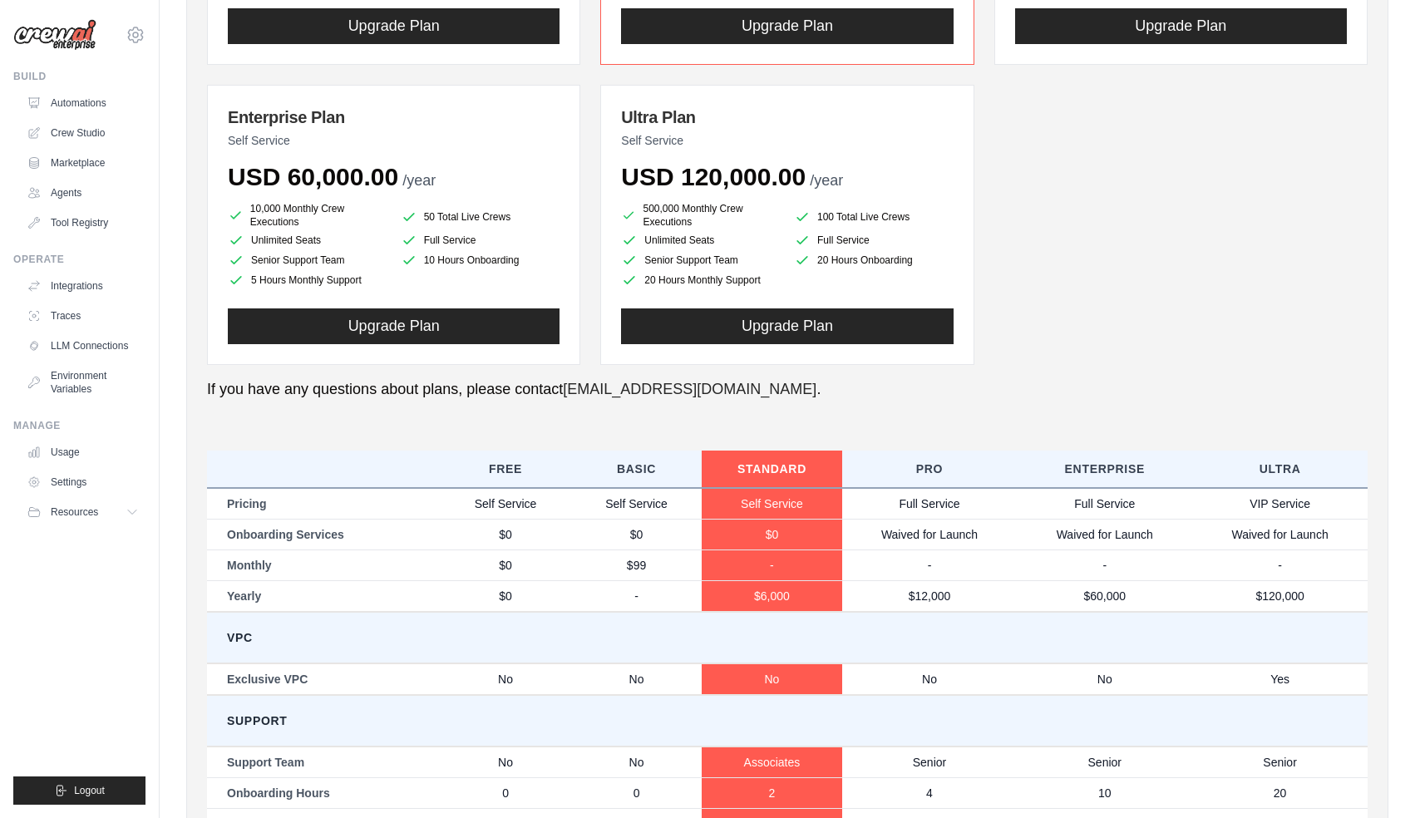
scroll to position [444, 0]
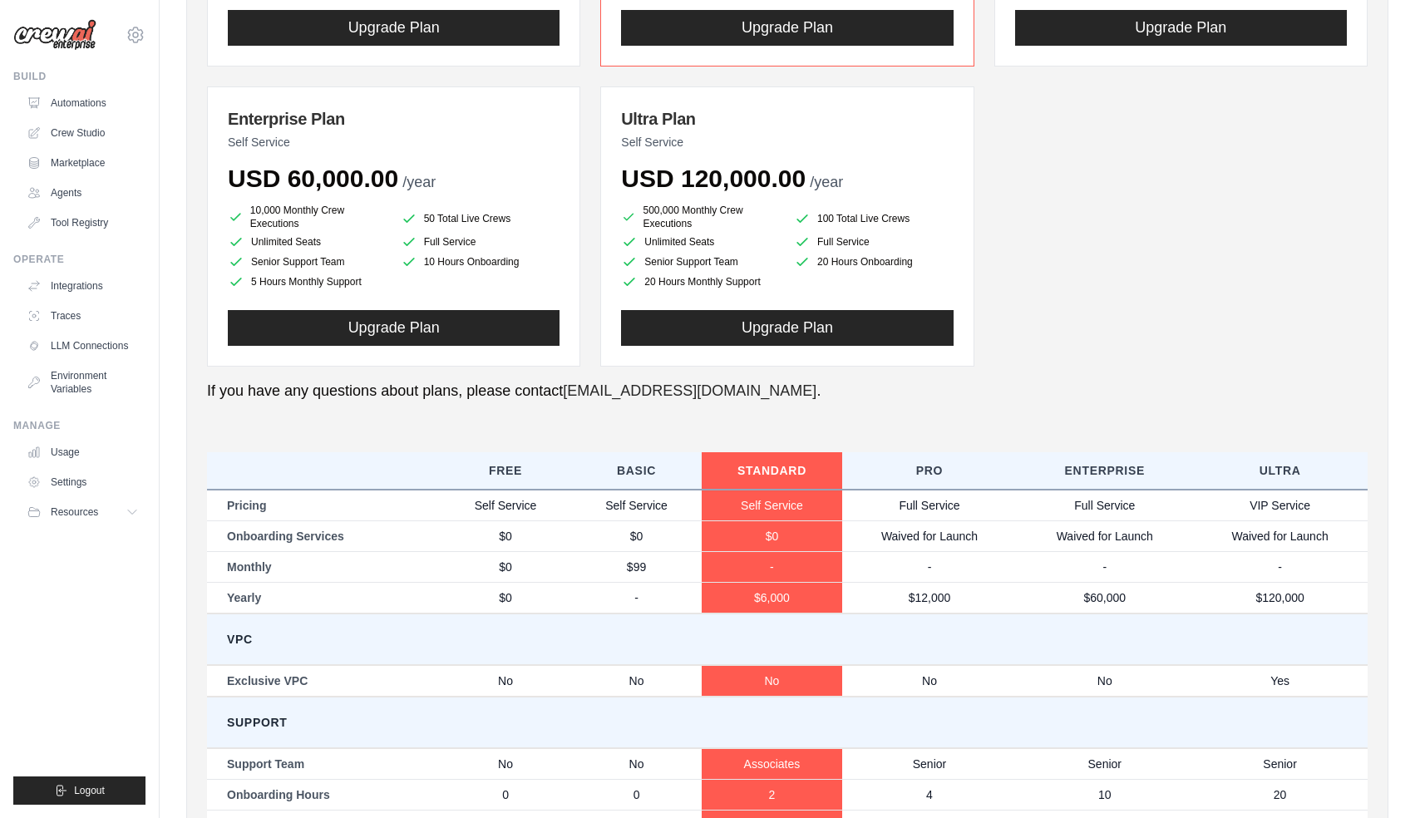
click at [497, 515] on td "Self Service" at bounding box center [505, 506] width 131 height 32
click at [930, 514] on td "Full Service" at bounding box center [929, 506] width 175 height 32
click at [915, 506] on td "Full Service" at bounding box center [929, 506] width 175 height 32
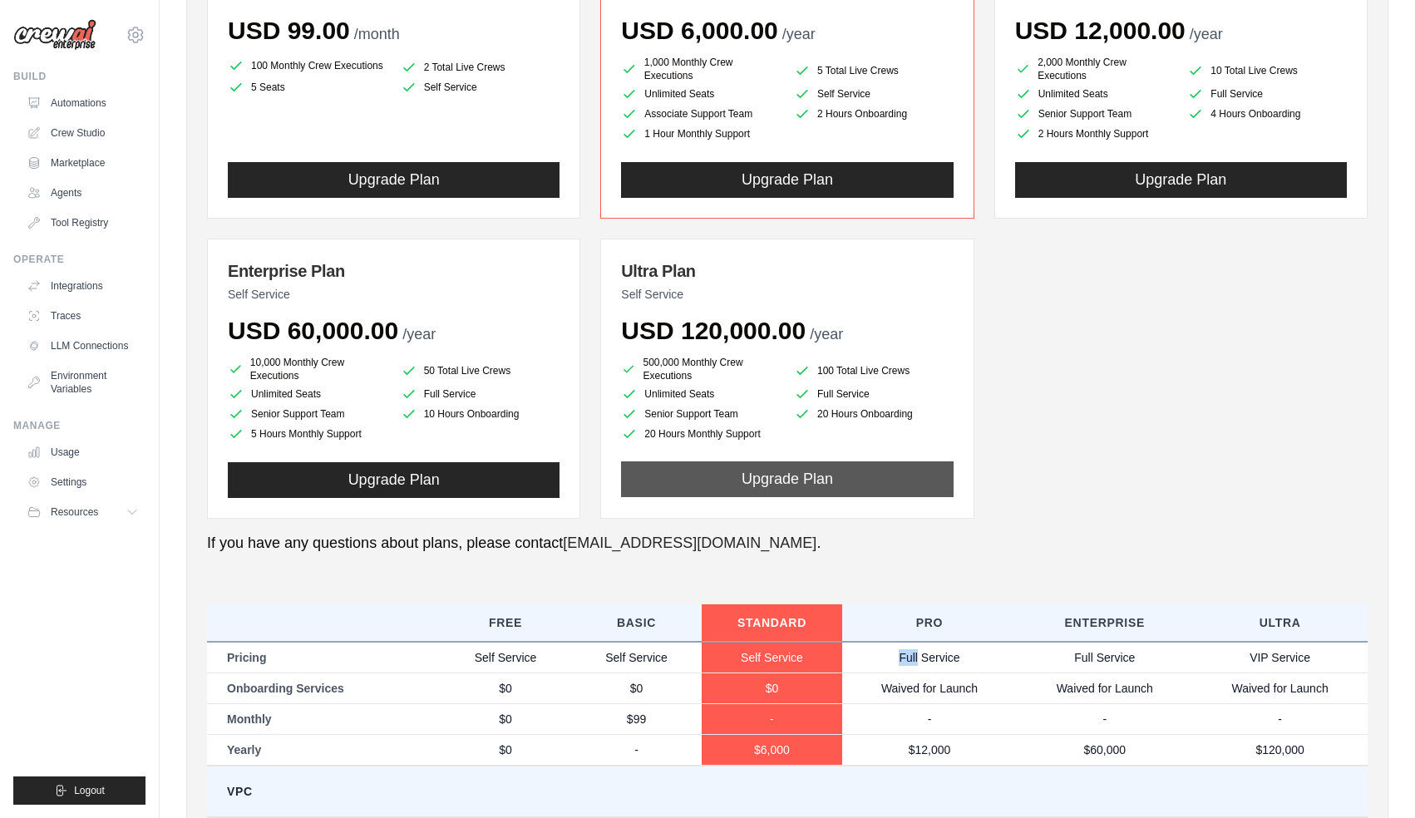
scroll to position [0, 0]
